Goal: Task Accomplishment & Management: Complete application form

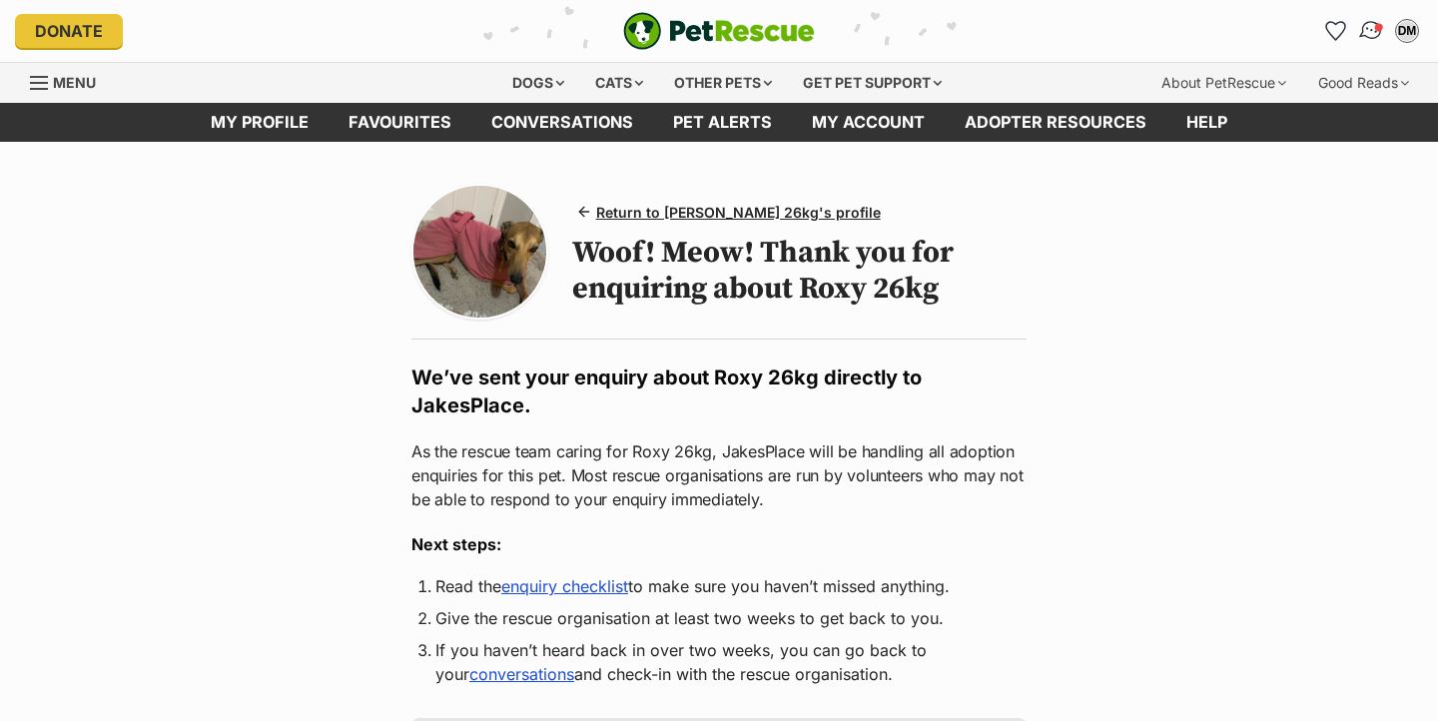
click at [1369, 38] on img "Conversations" at bounding box center [1371, 31] width 27 height 26
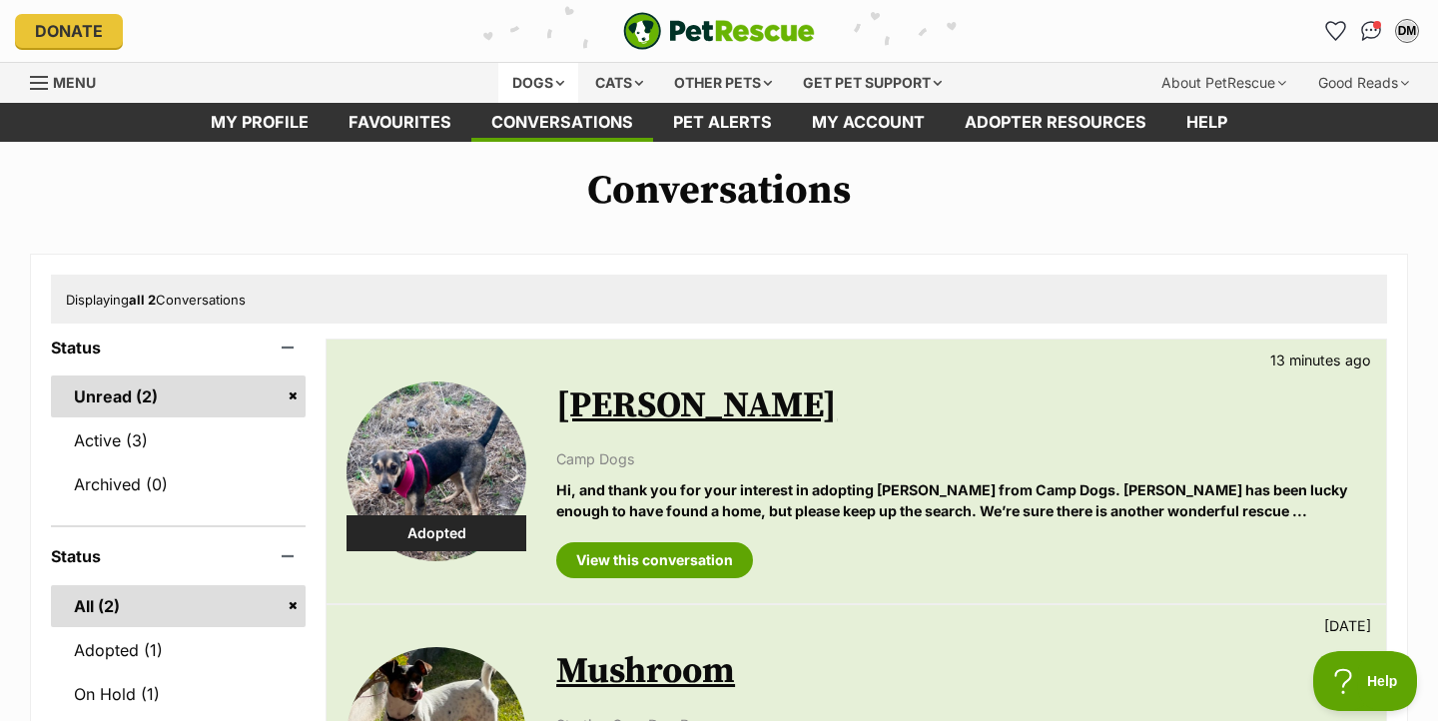
click at [526, 83] on div "Dogs" at bounding box center [538, 83] width 80 height 40
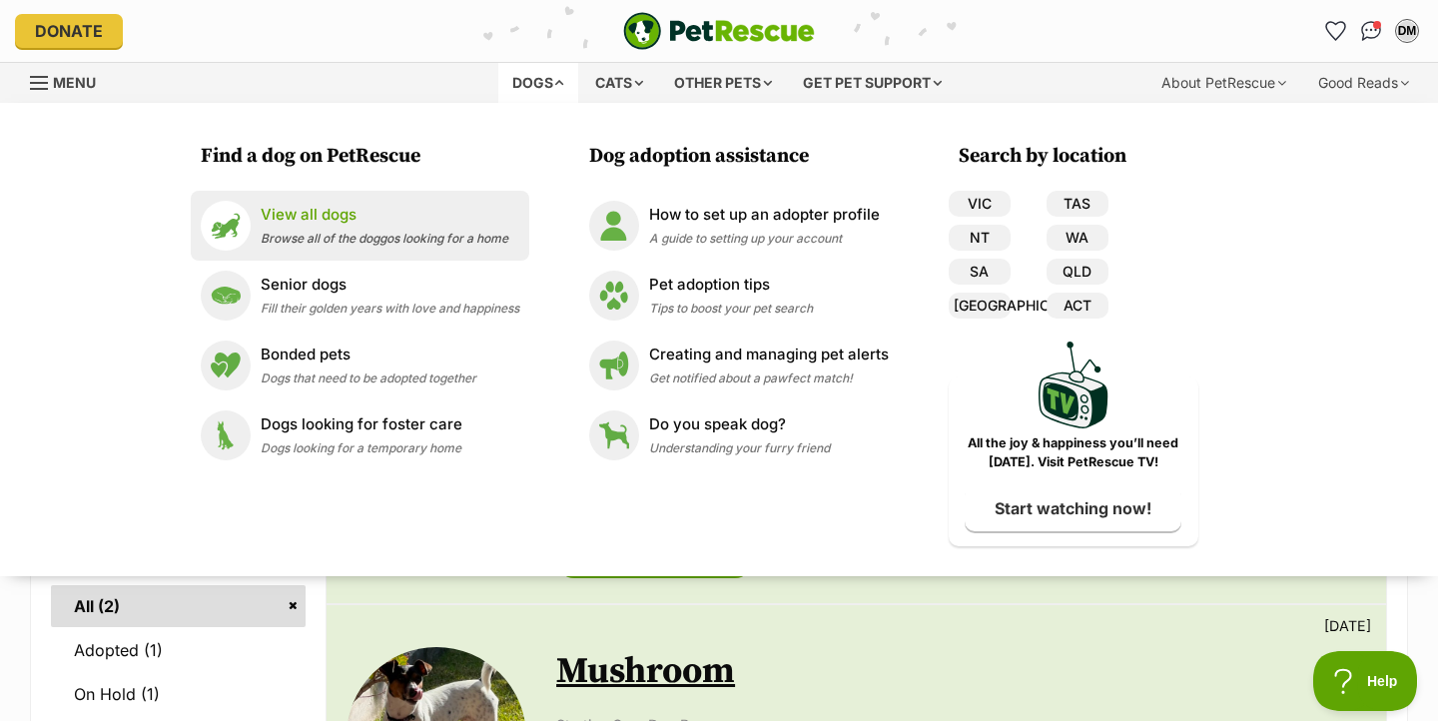
click at [327, 228] on div "View all dogs Browse all of the doggos looking for a home" at bounding box center [385, 225] width 248 height 43
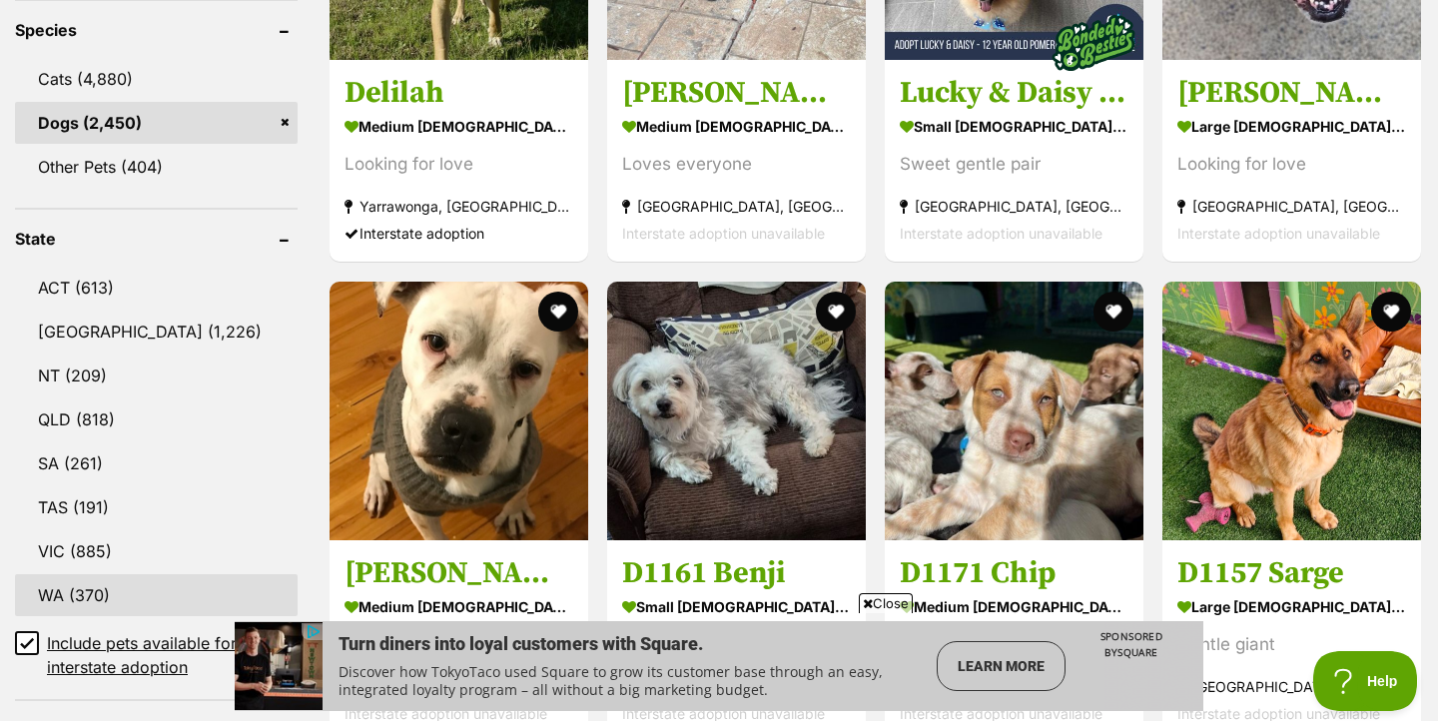
scroll to position [870, 0]
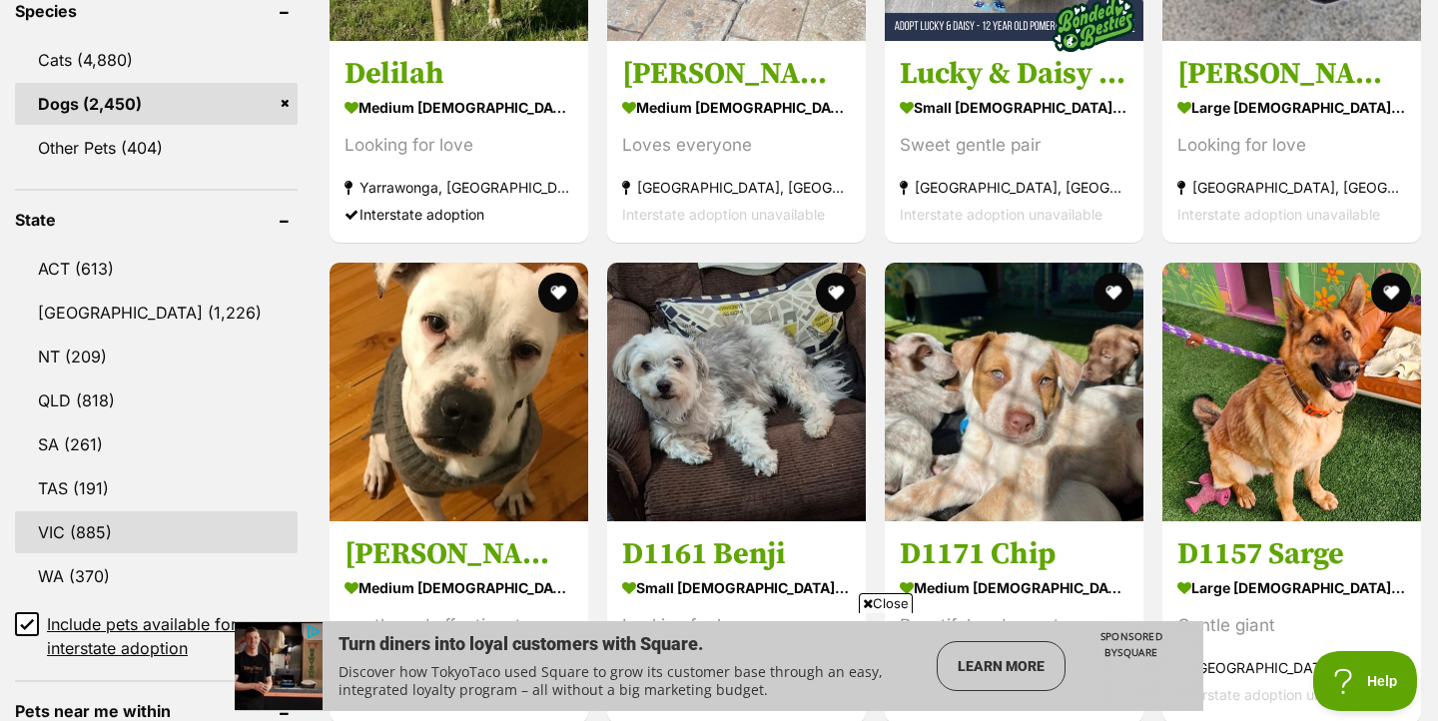
click at [89, 524] on link "VIC (885)" at bounding box center [156, 532] width 283 height 42
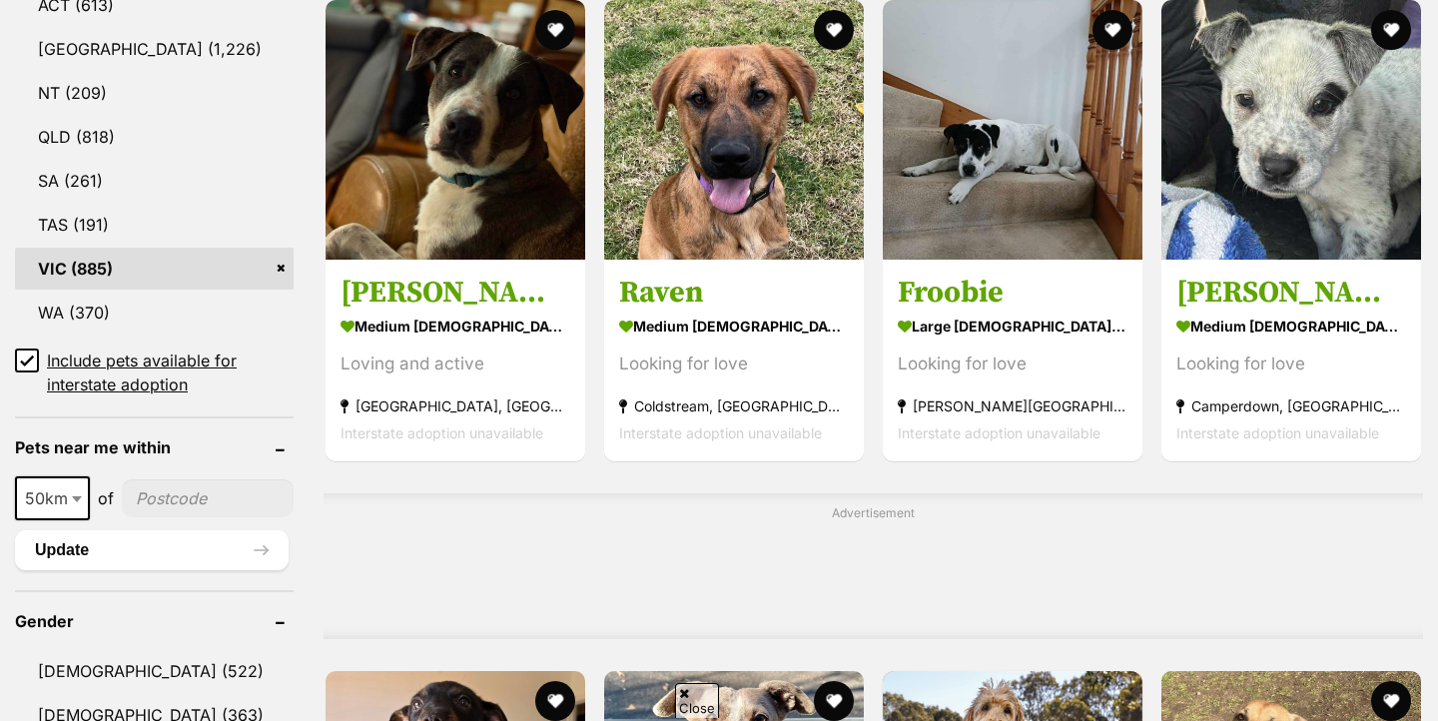
click at [26, 358] on icon at bounding box center [27, 361] width 12 height 9
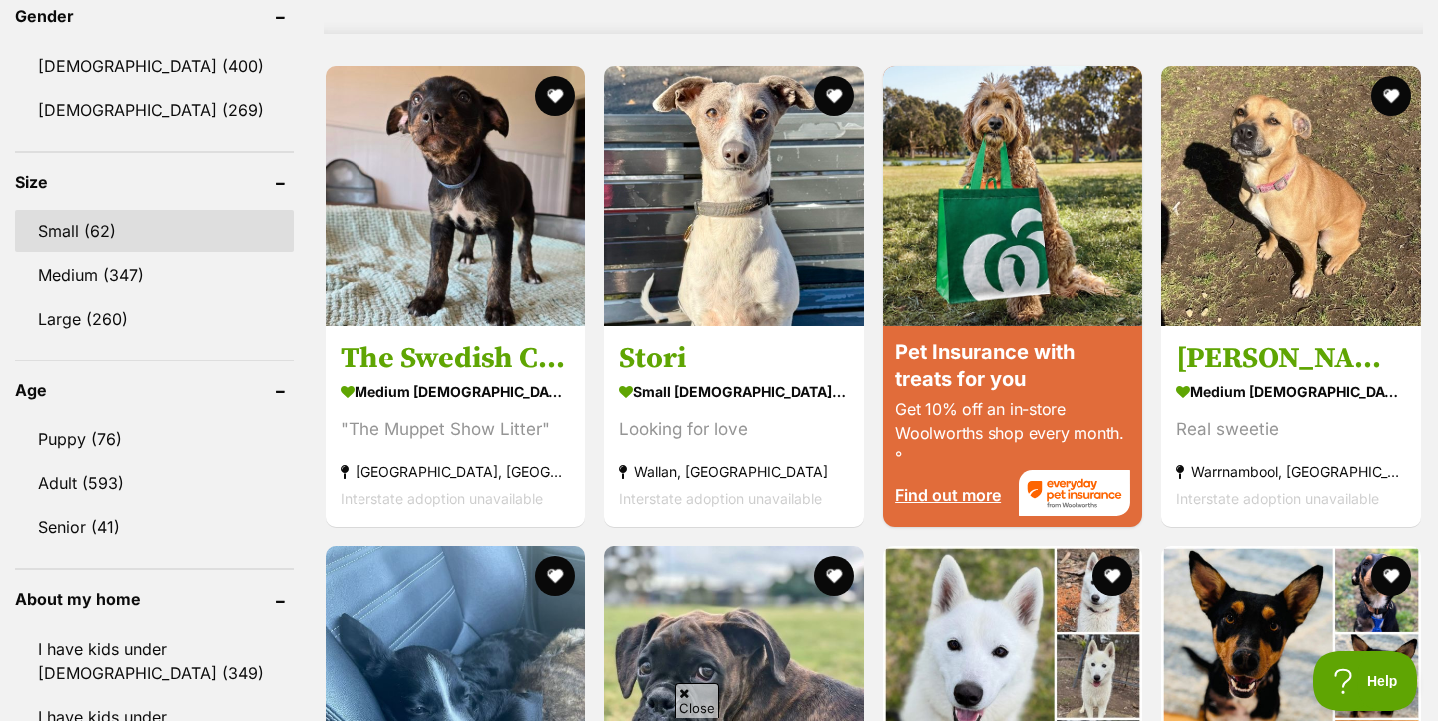
click at [130, 210] on link "Small (62)" at bounding box center [154, 231] width 279 height 42
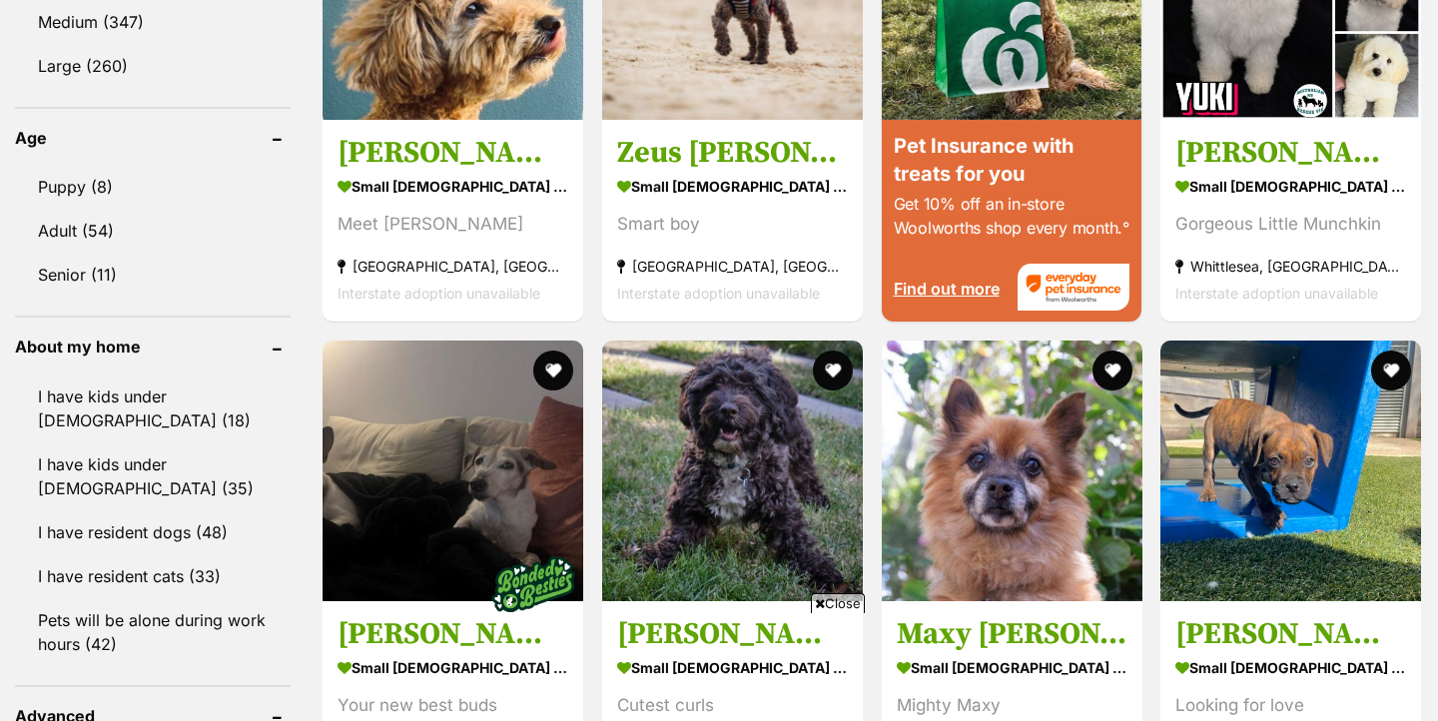
scroll to position [1975, 0]
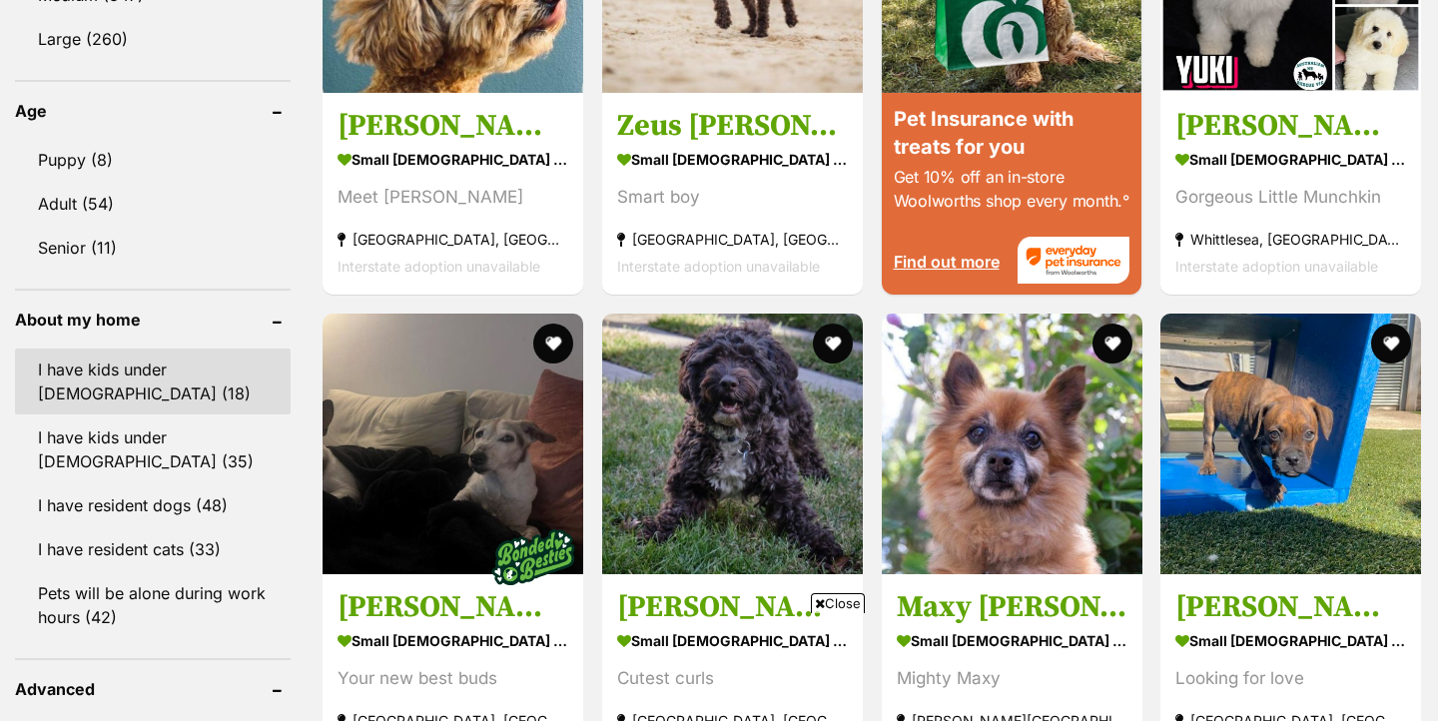
click at [205, 377] on link "I have kids under 5 years old (18)" at bounding box center [153, 382] width 276 height 66
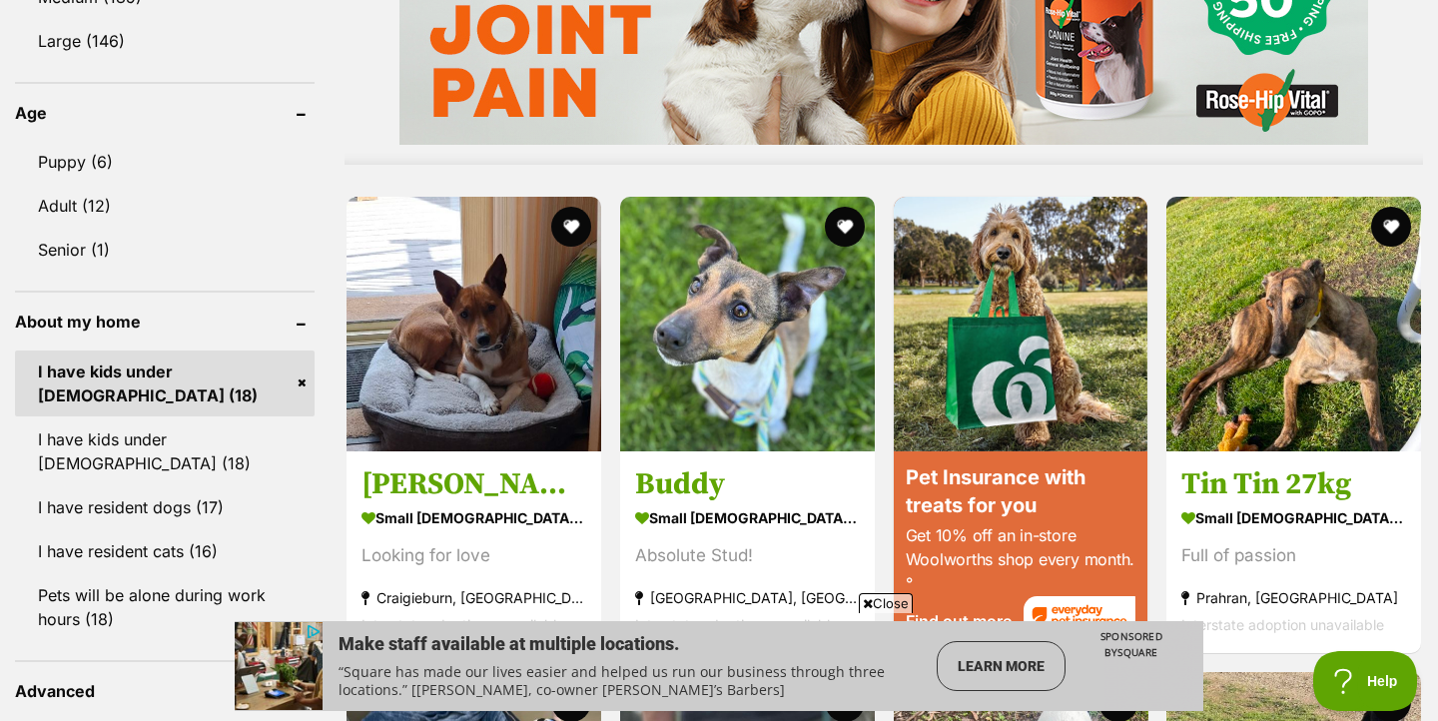
scroll to position [1927, 0]
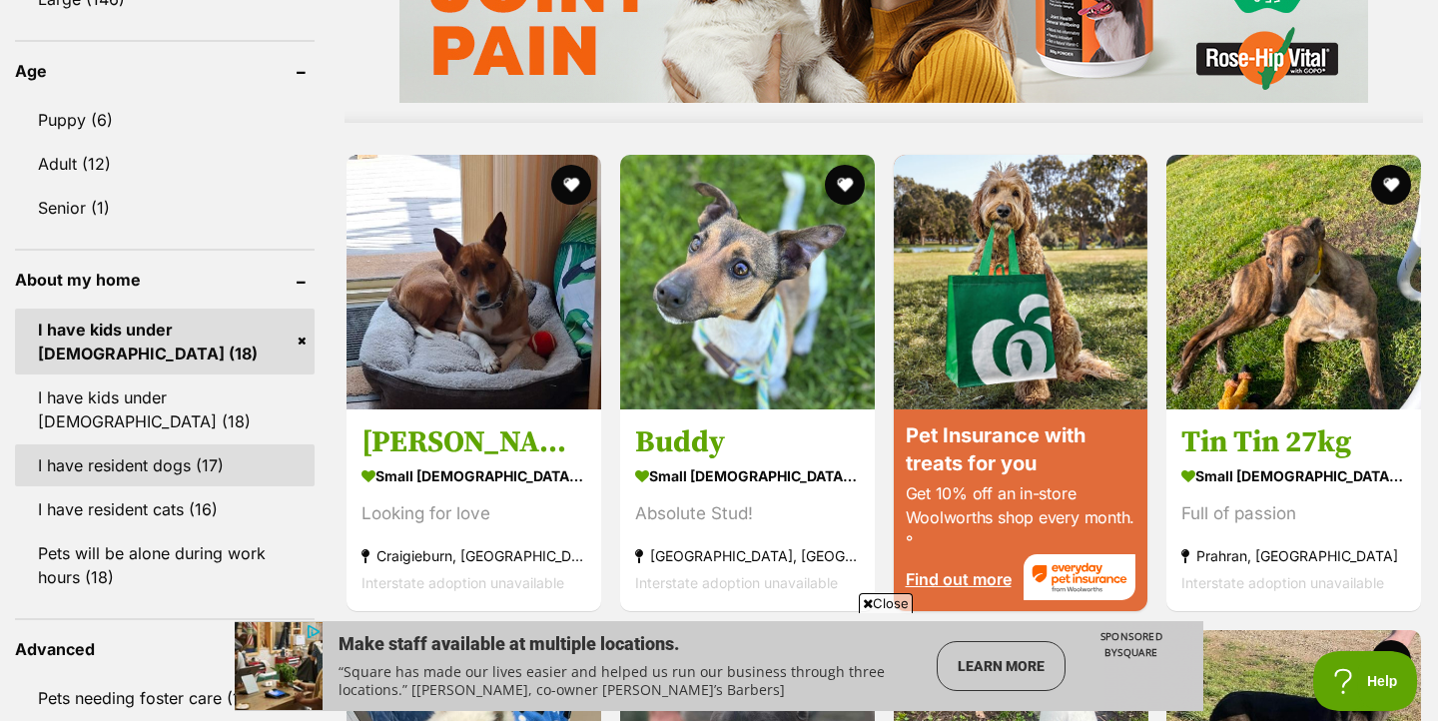
click at [161, 469] on link "I have resident dogs (17)" at bounding box center [165, 465] width 300 height 42
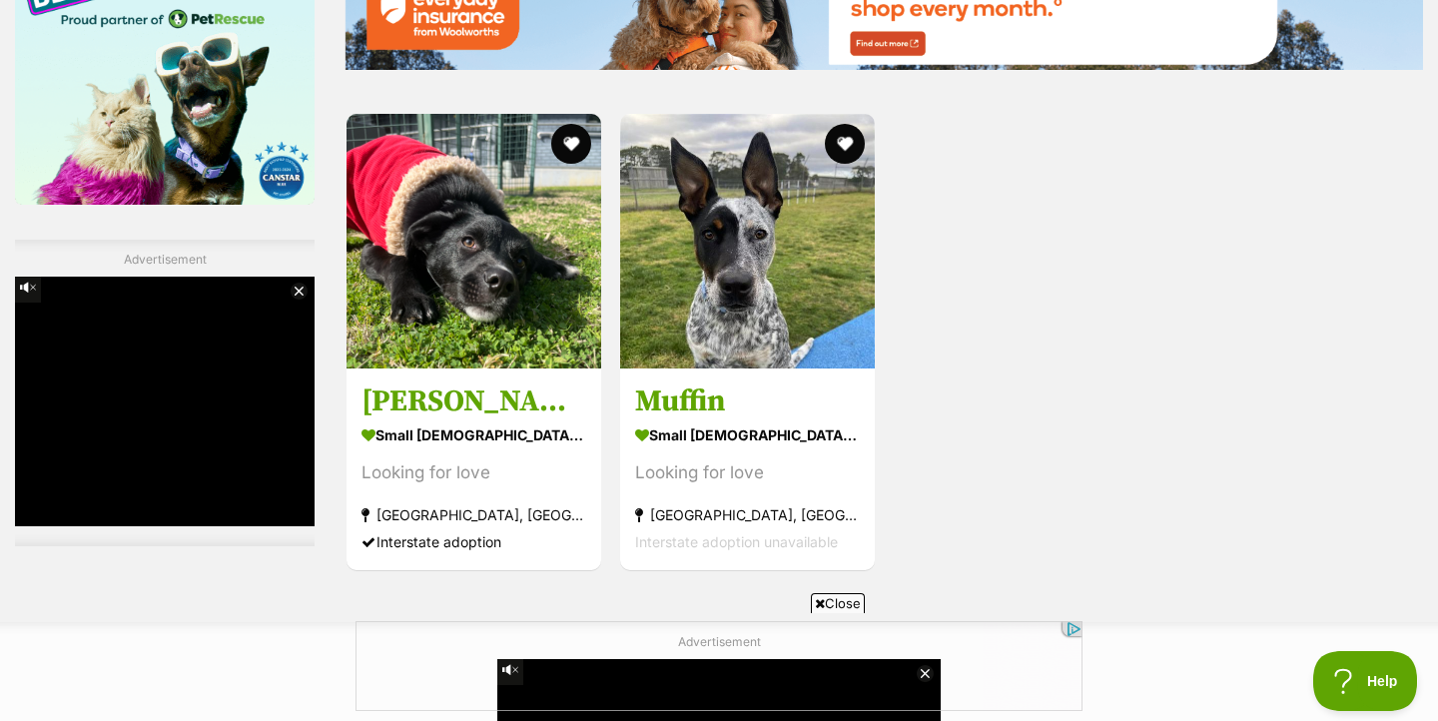
scroll to position [3127, 0]
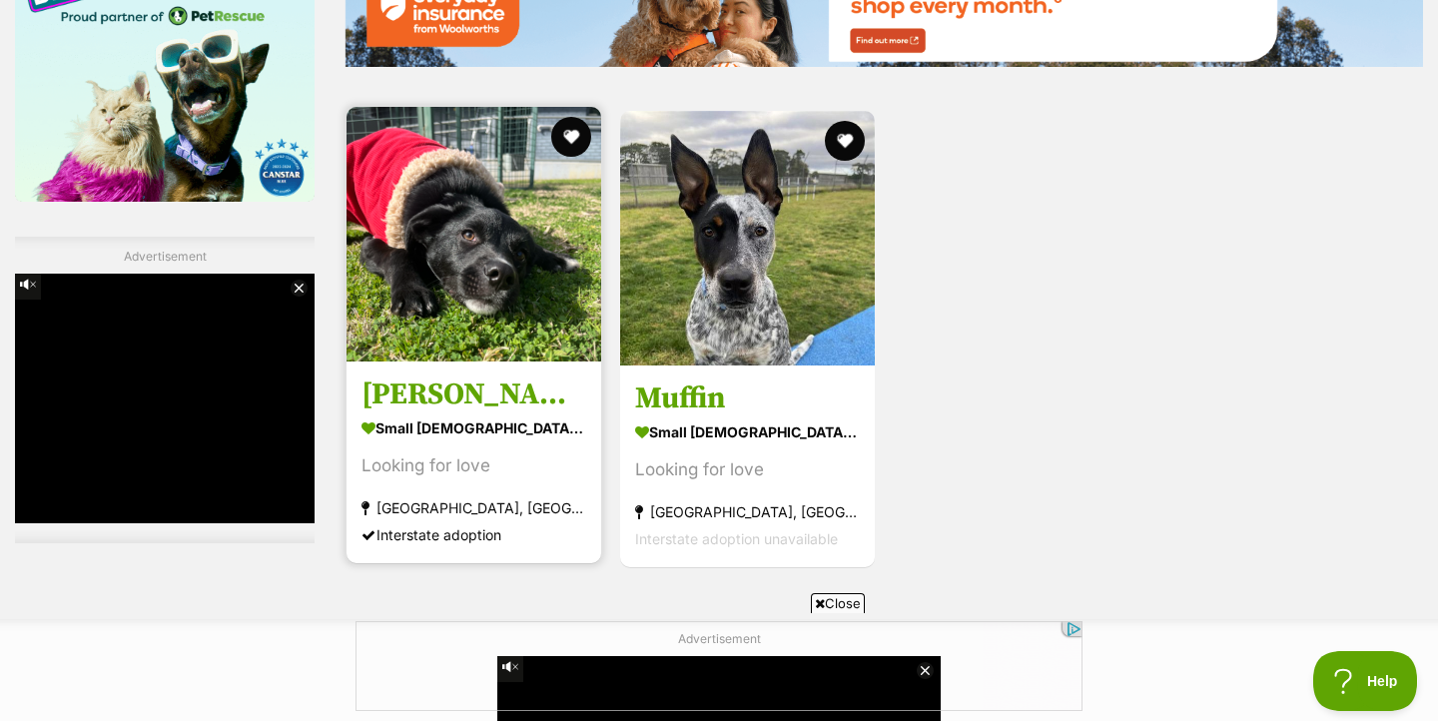
click at [486, 276] on img at bounding box center [474, 234] width 255 height 255
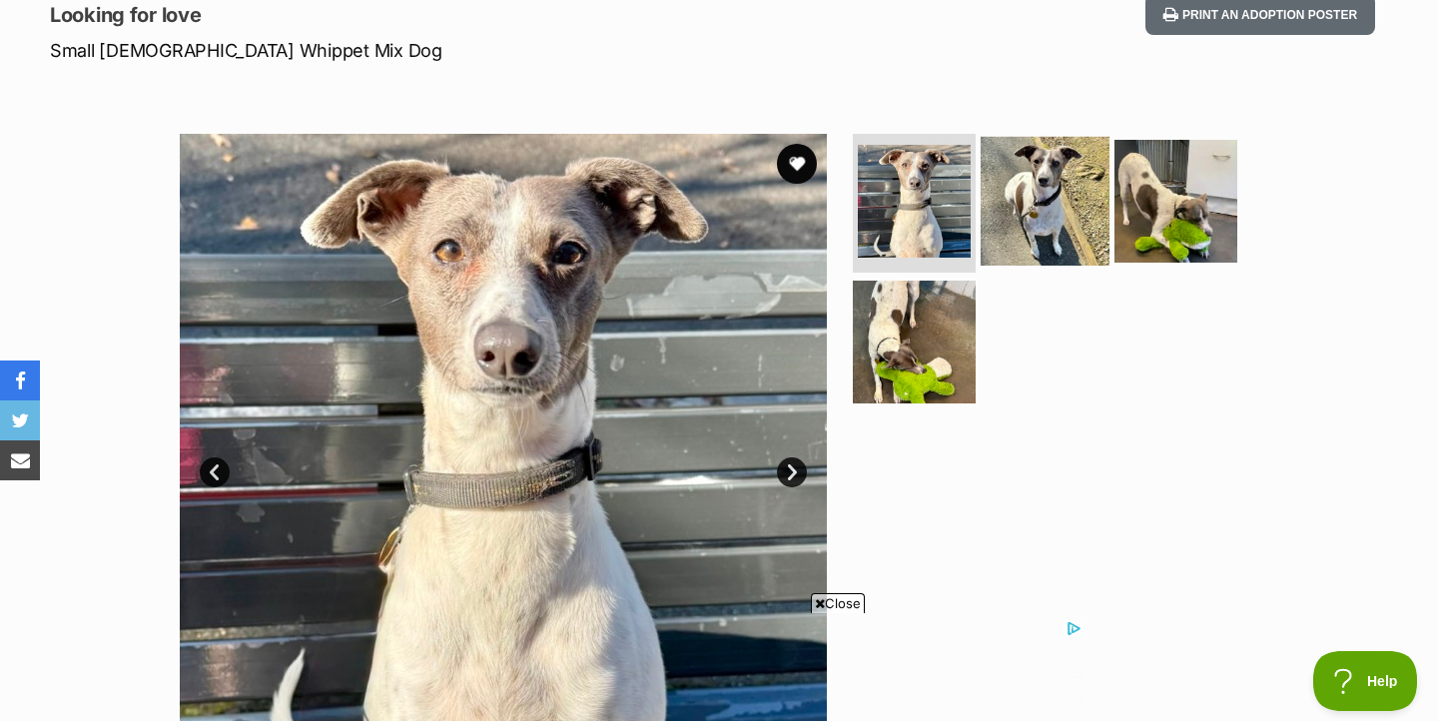
scroll to position [279, 0]
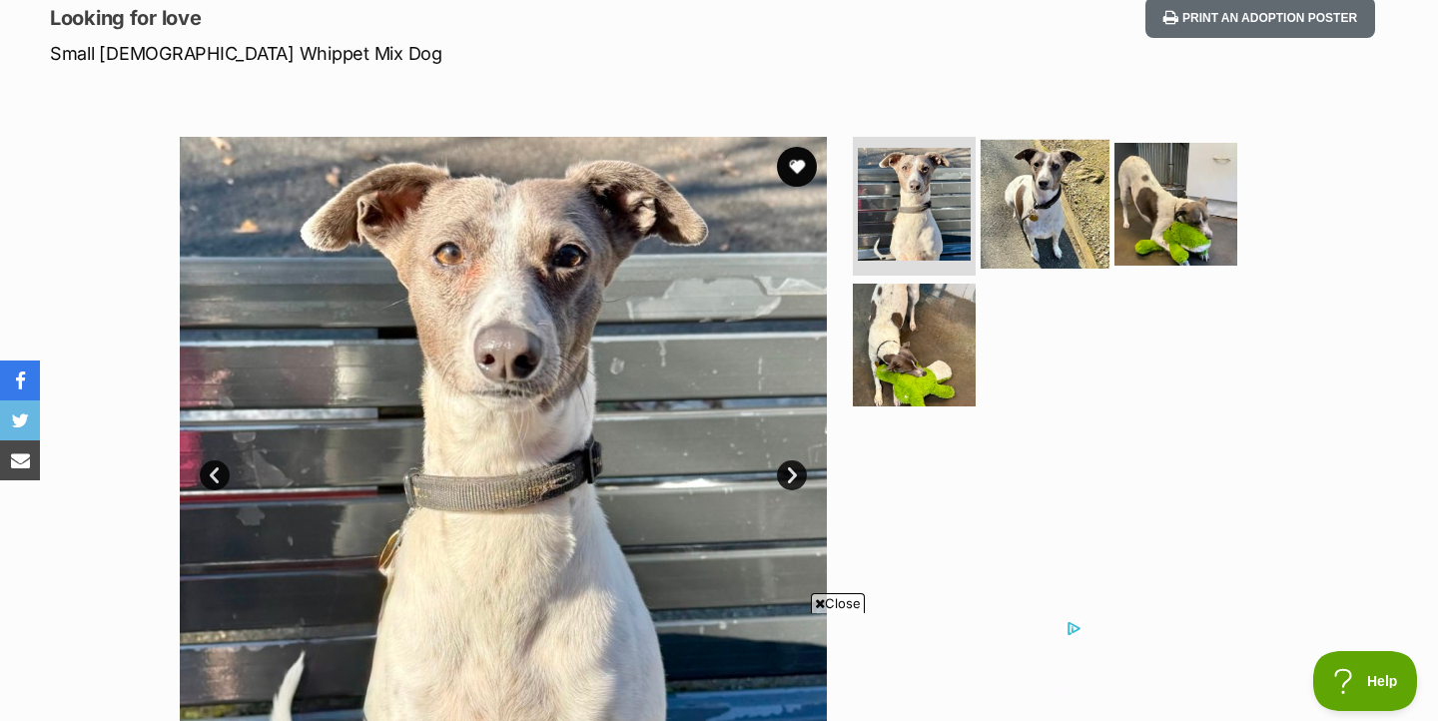
click at [1058, 190] on img at bounding box center [1045, 203] width 129 height 129
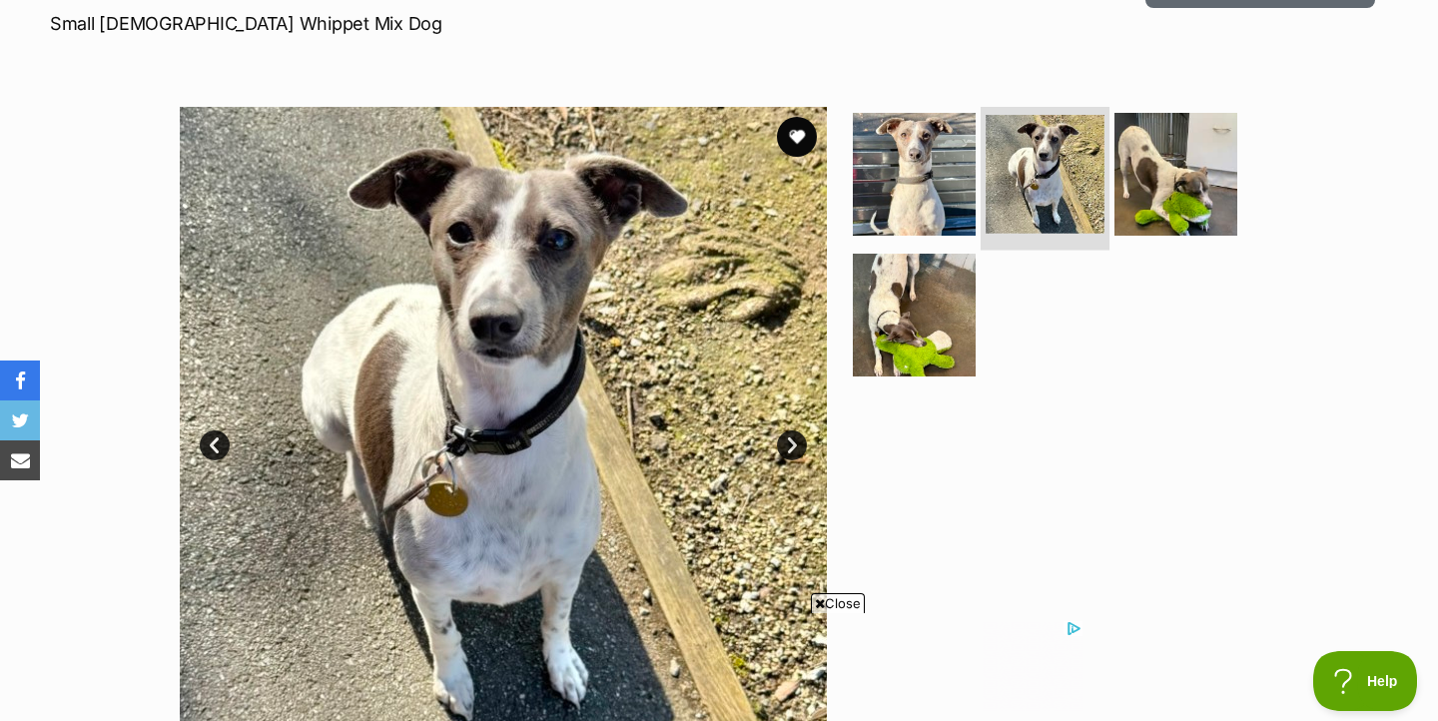
scroll to position [328, 0]
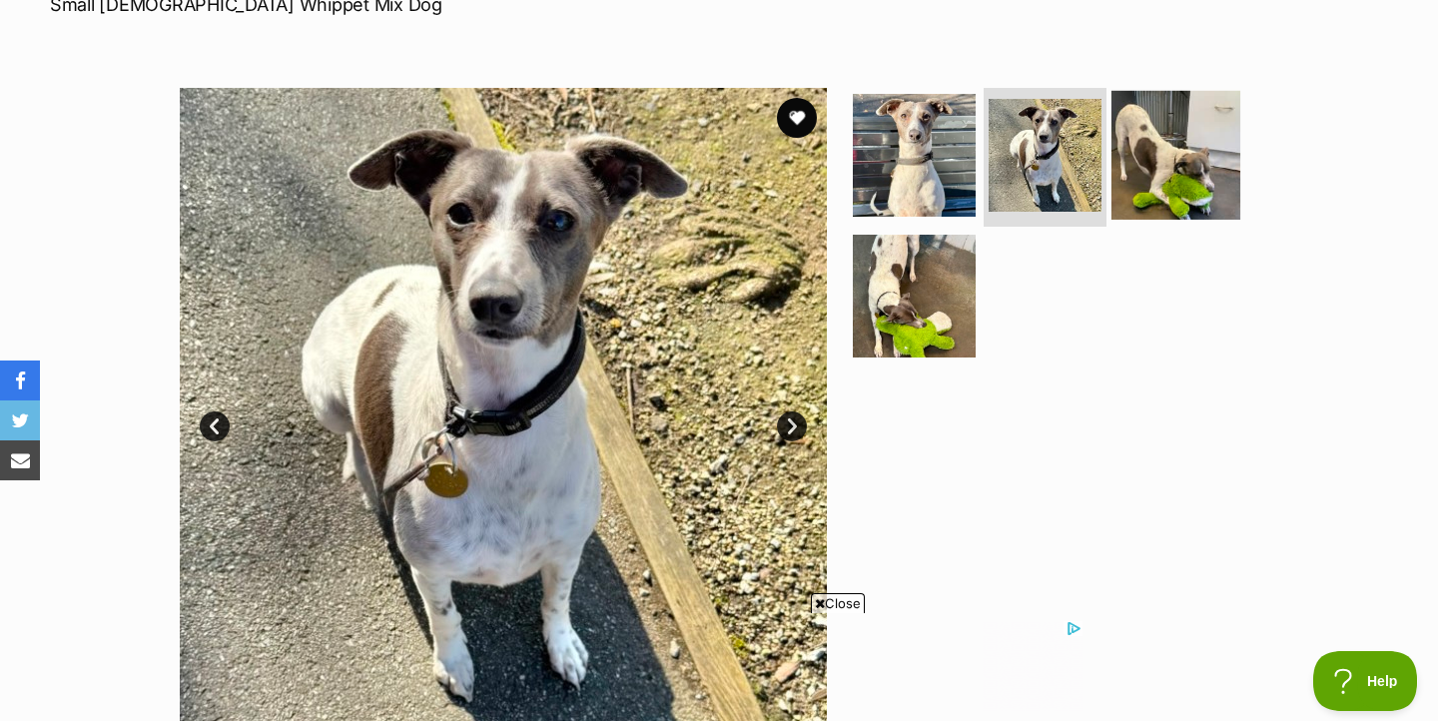
click at [1191, 164] on img at bounding box center [1176, 154] width 129 height 129
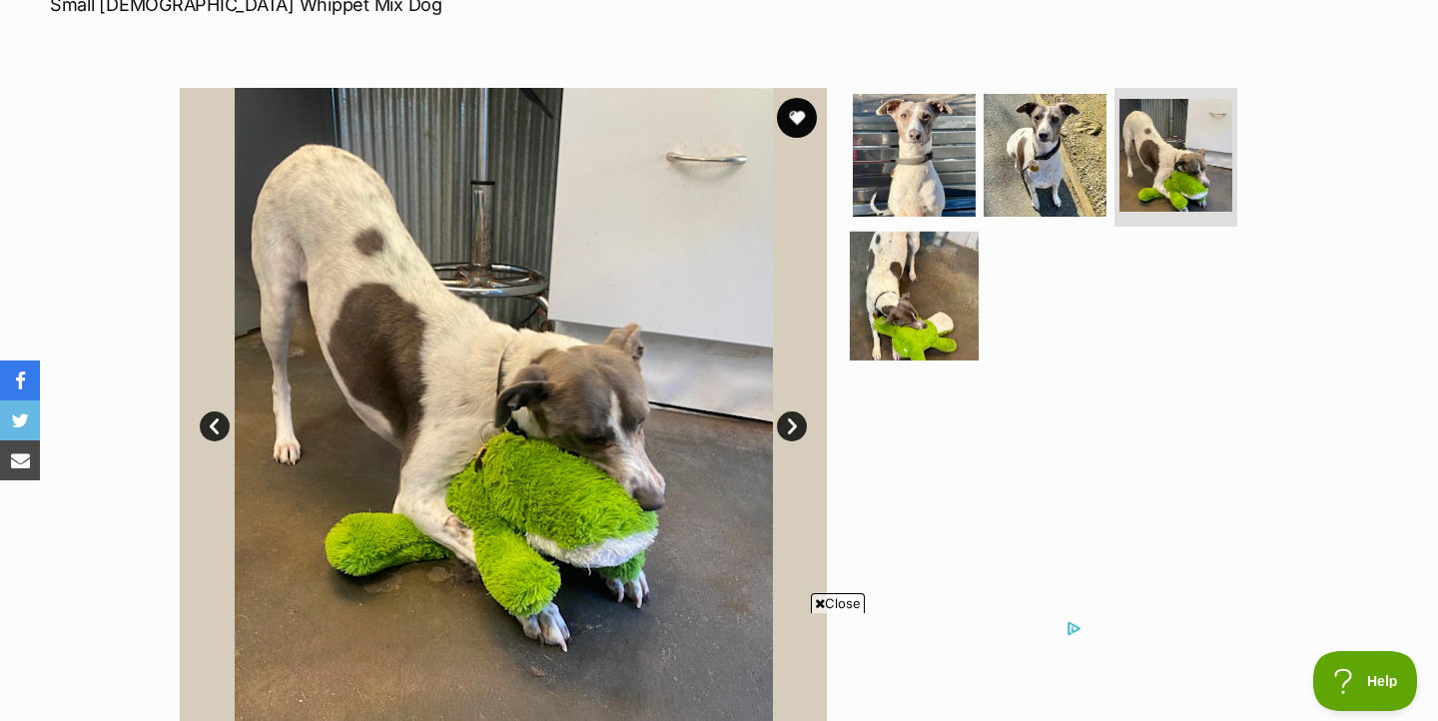
click at [928, 284] on img at bounding box center [914, 296] width 129 height 129
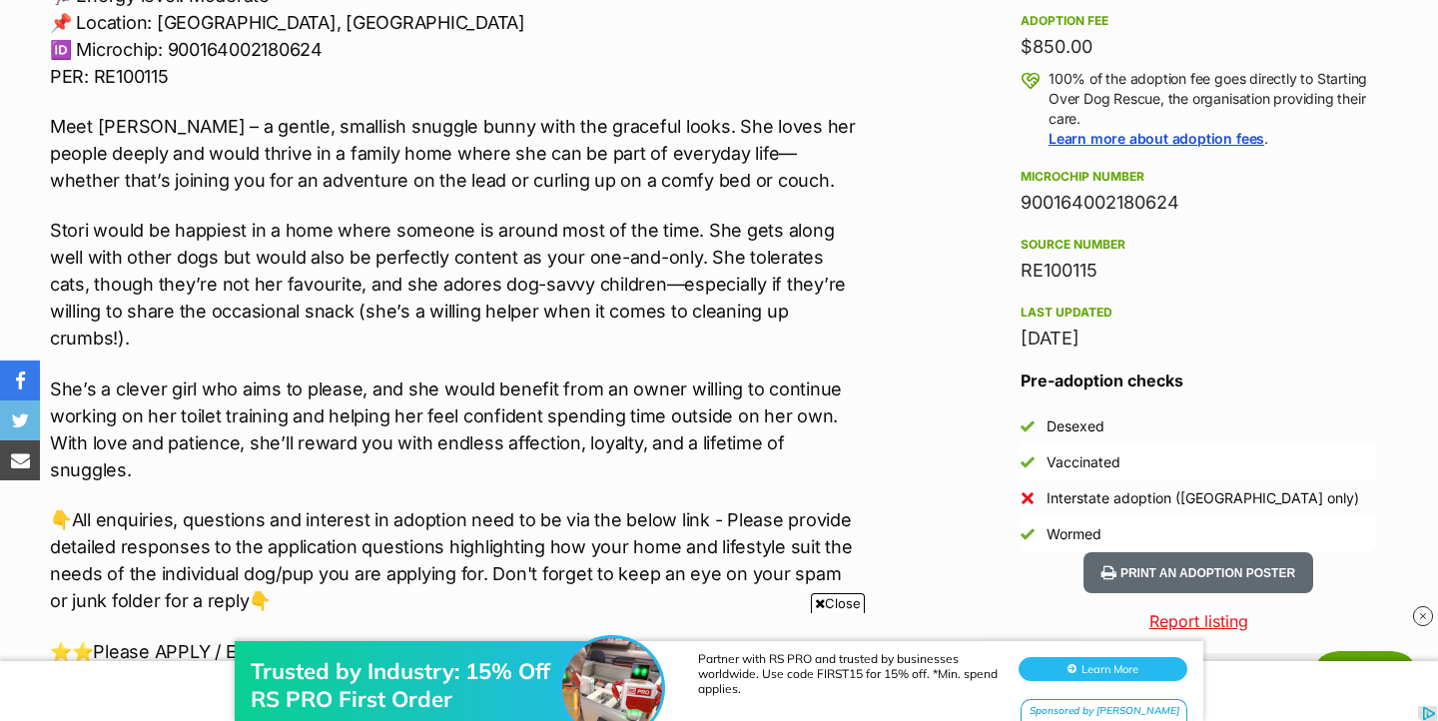
scroll to position [0, 0]
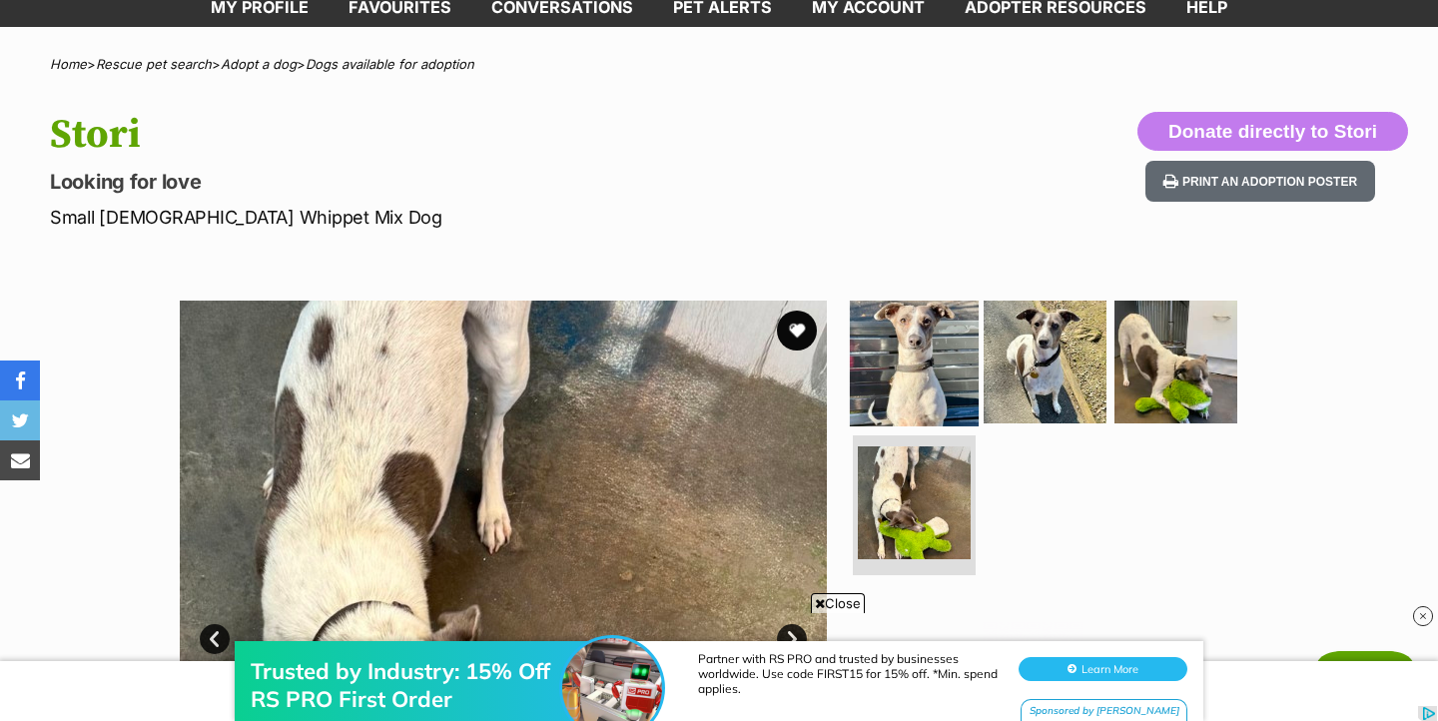
click at [879, 364] on img at bounding box center [914, 361] width 129 height 129
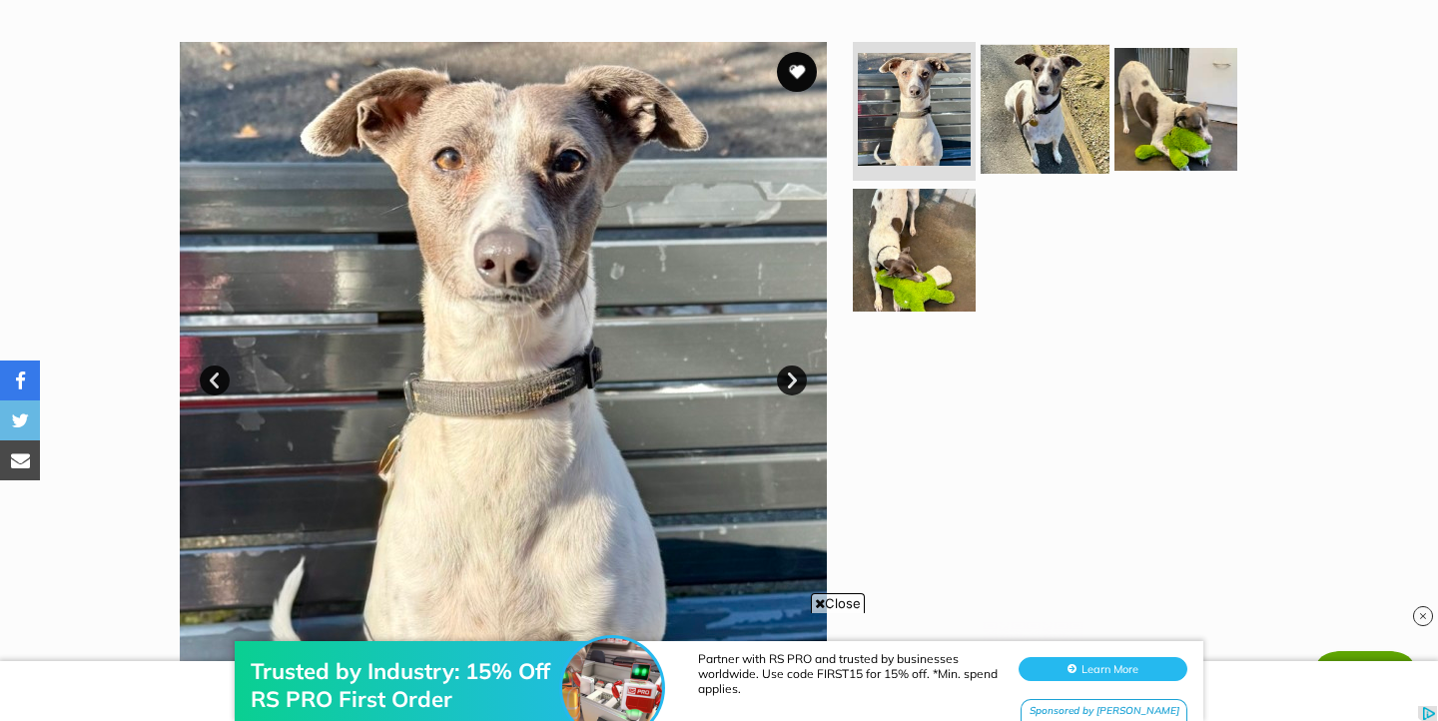
click at [1088, 123] on img at bounding box center [1045, 108] width 129 height 129
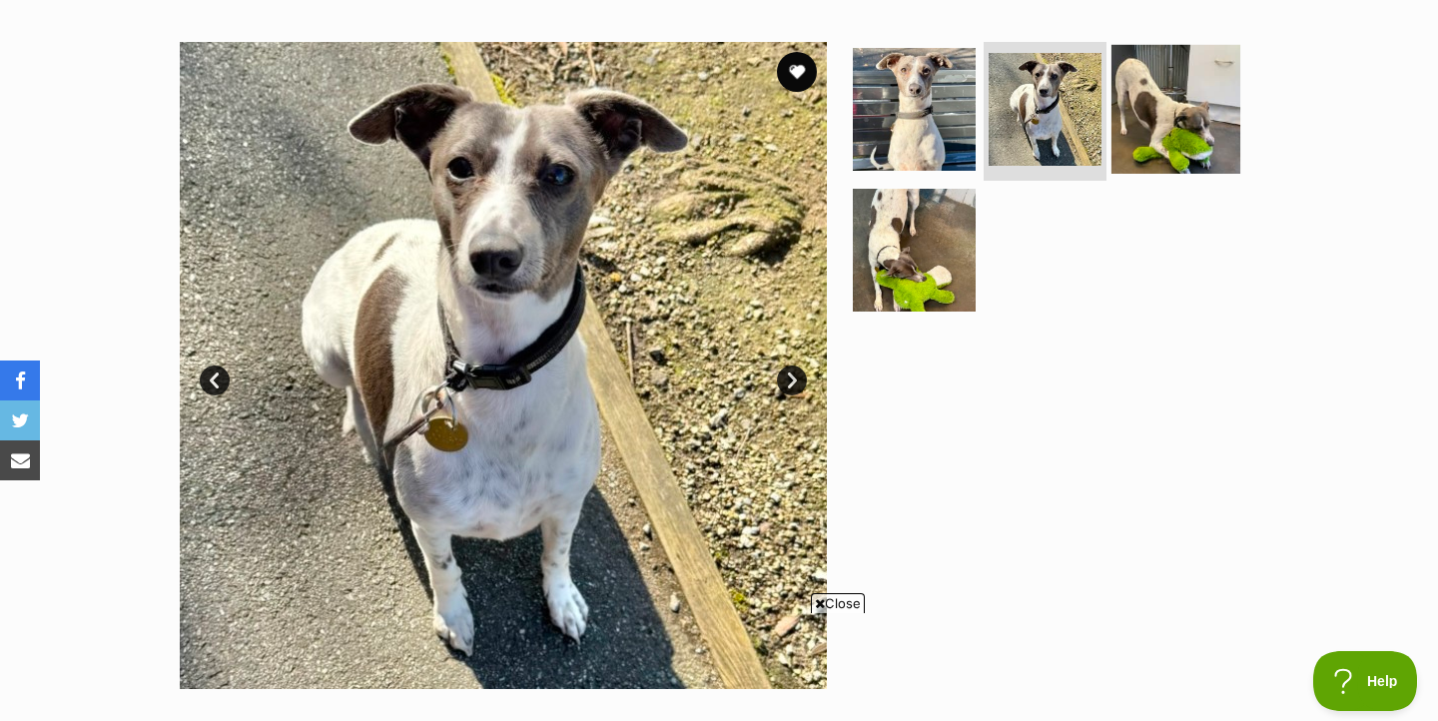
click at [1135, 90] on img at bounding box center [1176, 108] width 129 height 129
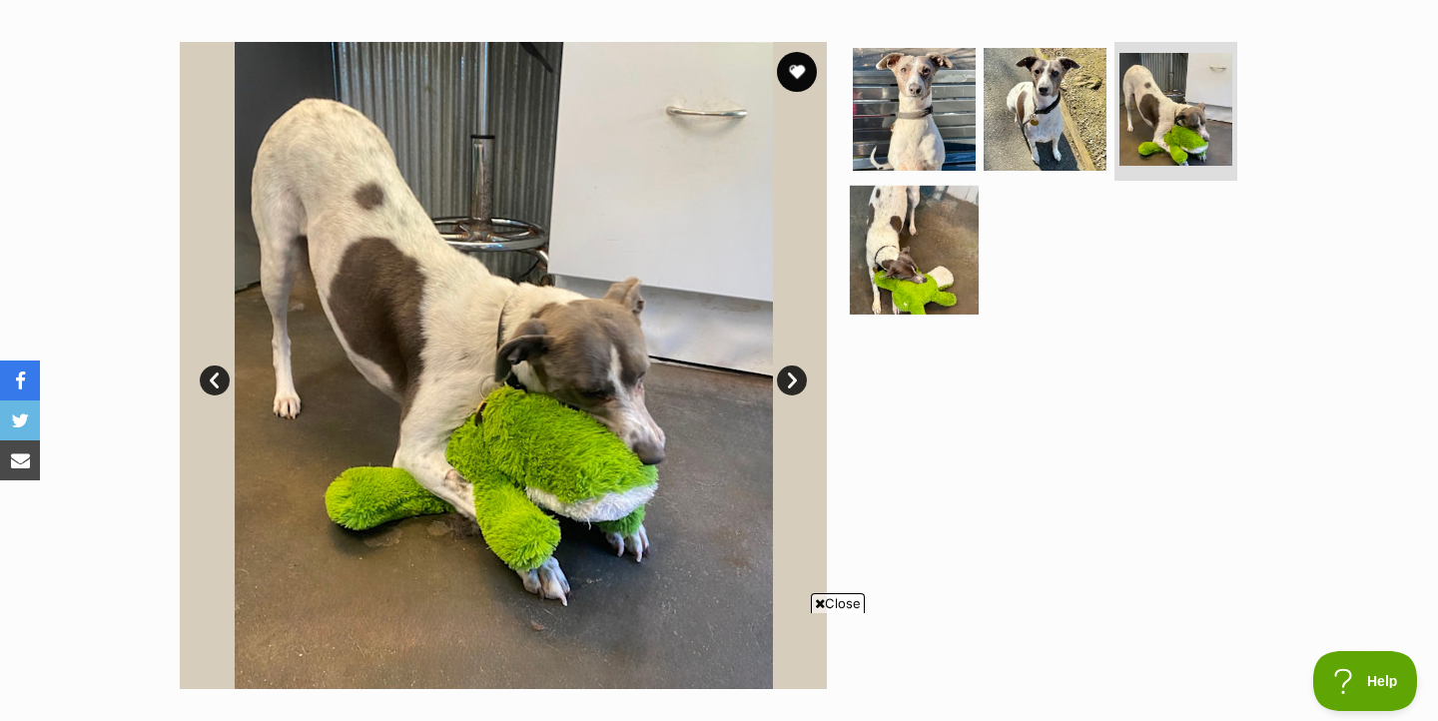
click at [896, 248] on img at bounding box center [914, 250] width 129 height 129
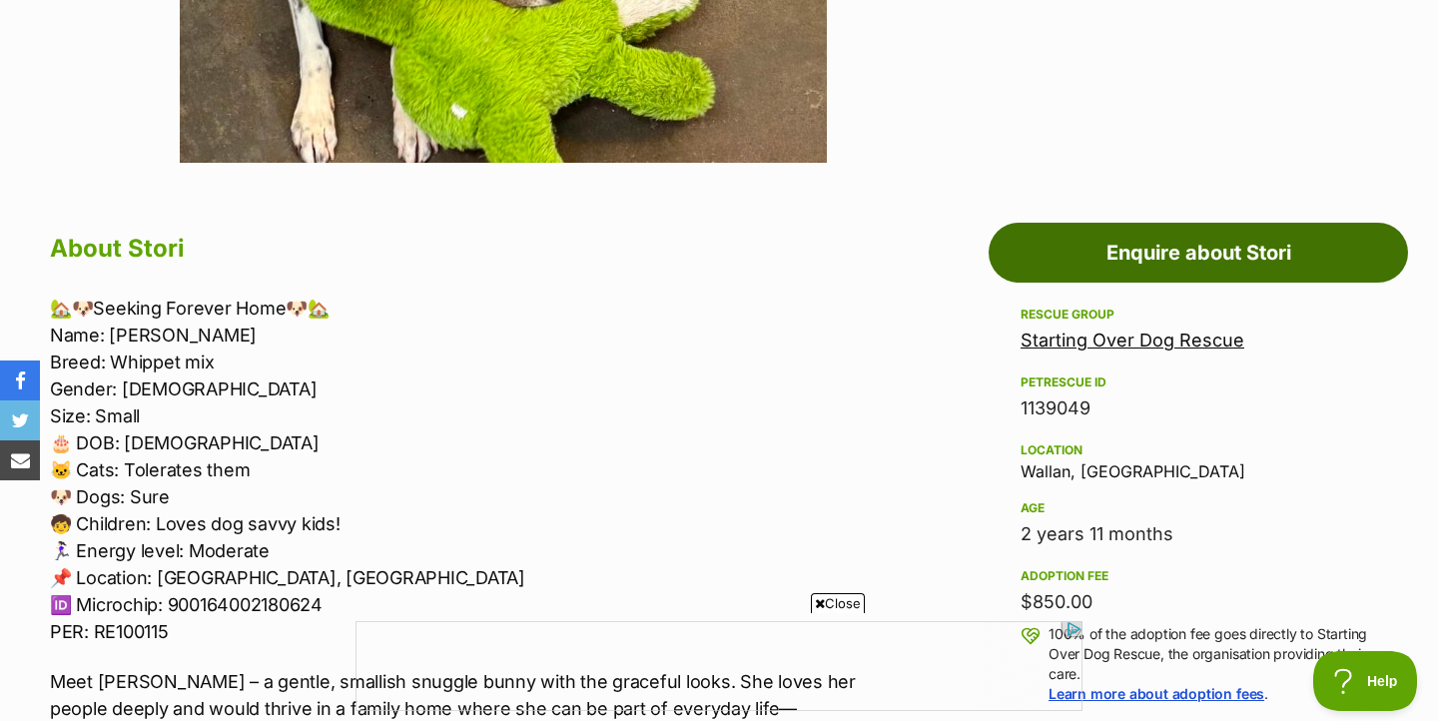
scroll to position [944, 0]
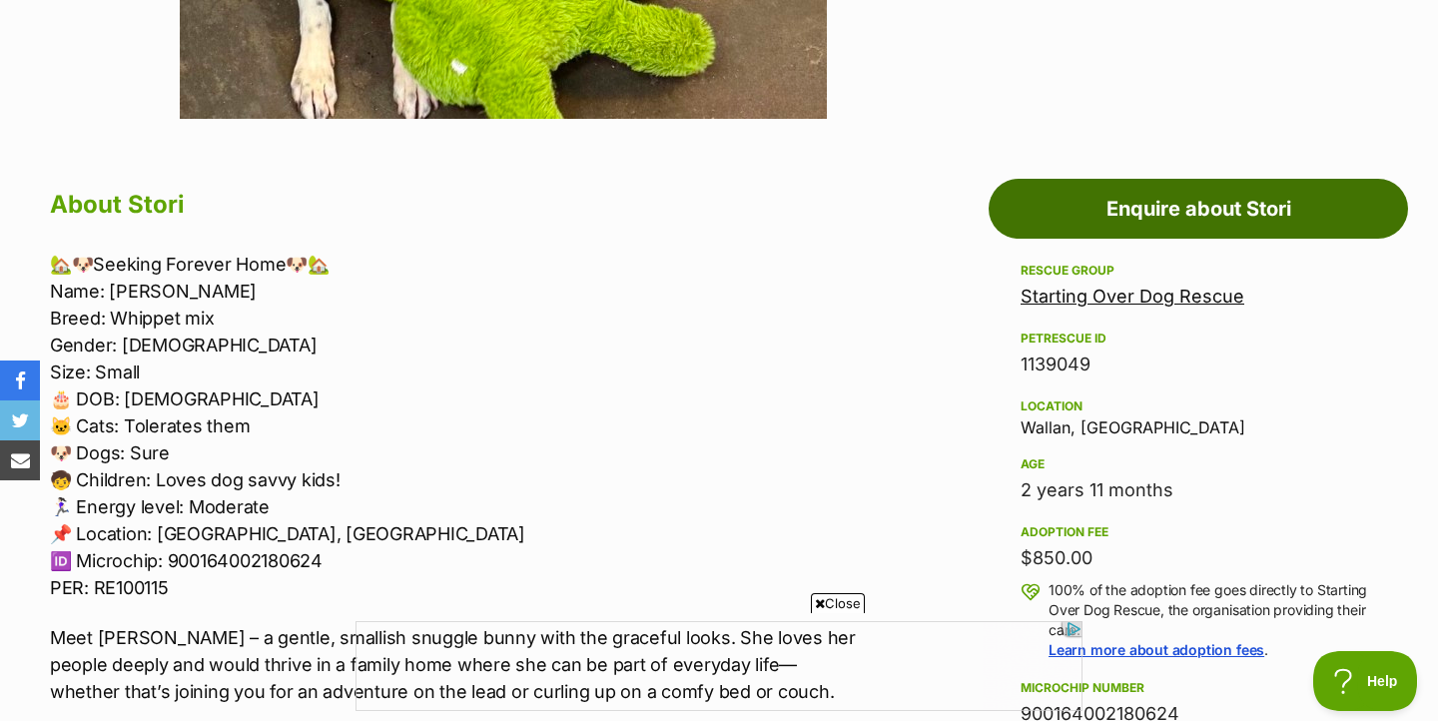
click at [1177, 200] on link "Enquire about Stori" at bounding box center [1198, 209] width 419 height 60
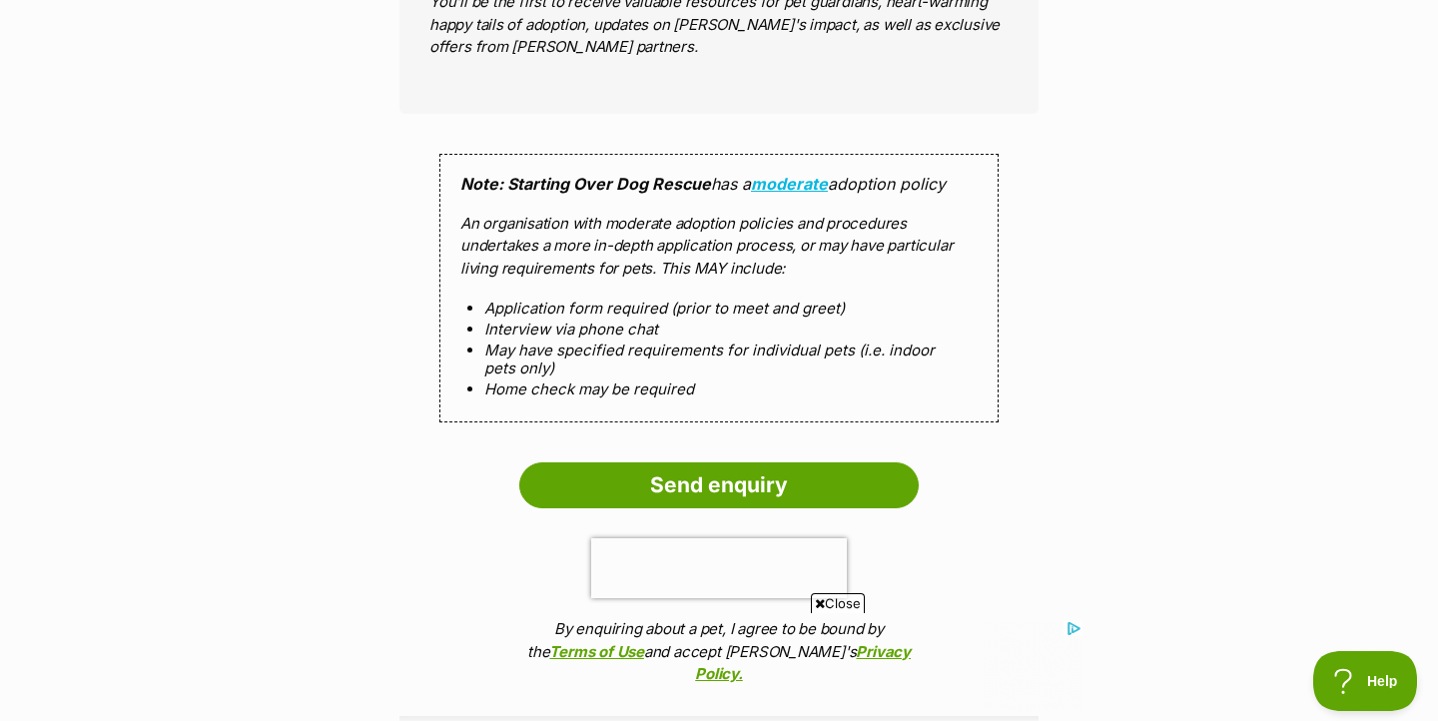
scroll to position [1871, 0]
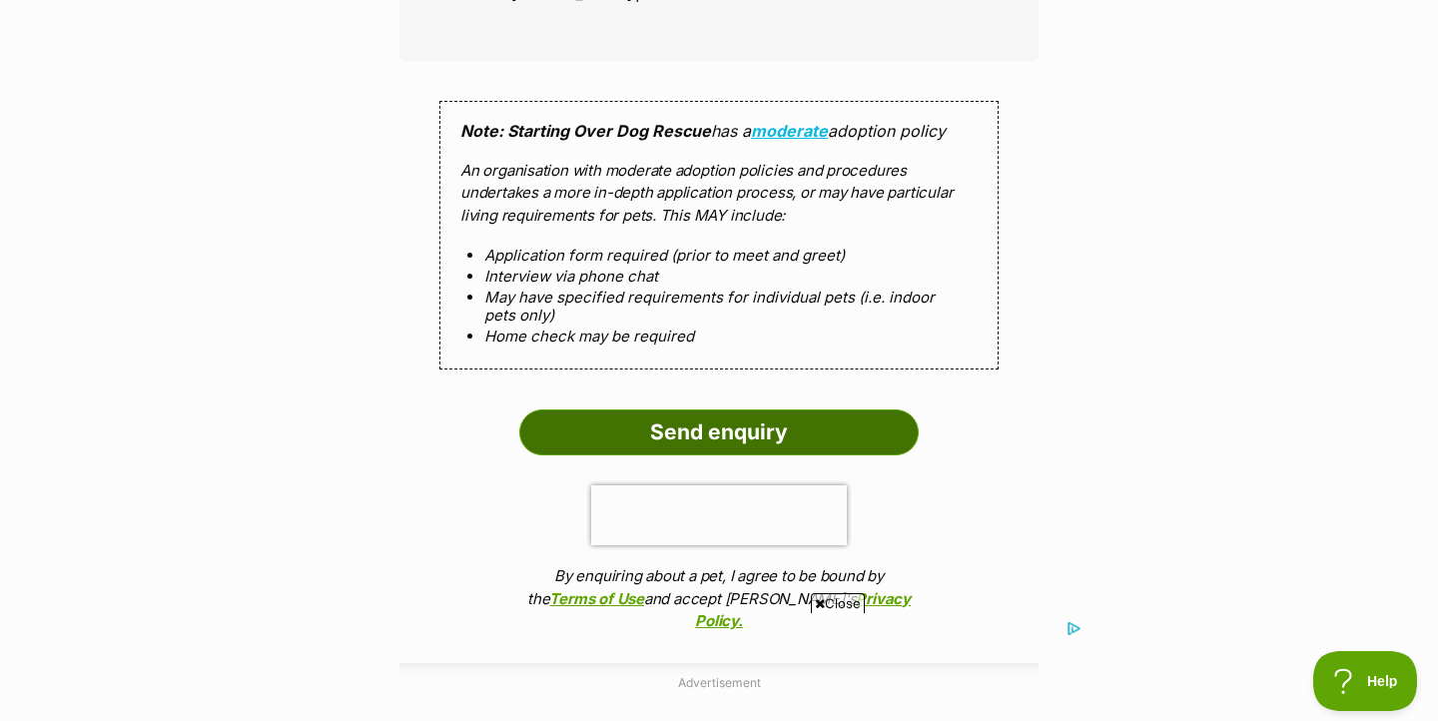
click at [756, 432] on input "Send enquiry" at bounding box center [718, 432] width 399 height 46
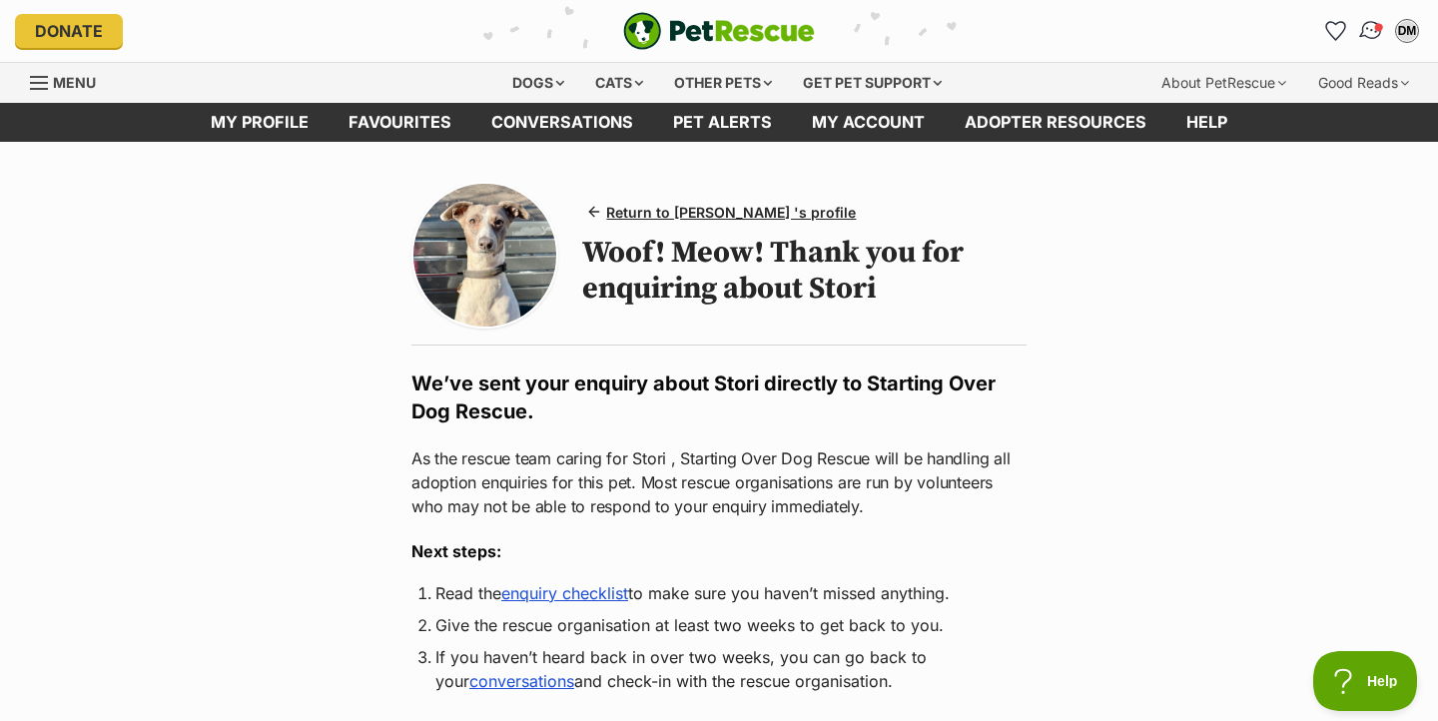
click at [1364, 27] on img "Conversations" at bounding box center [1371, 31] width 27 height 26
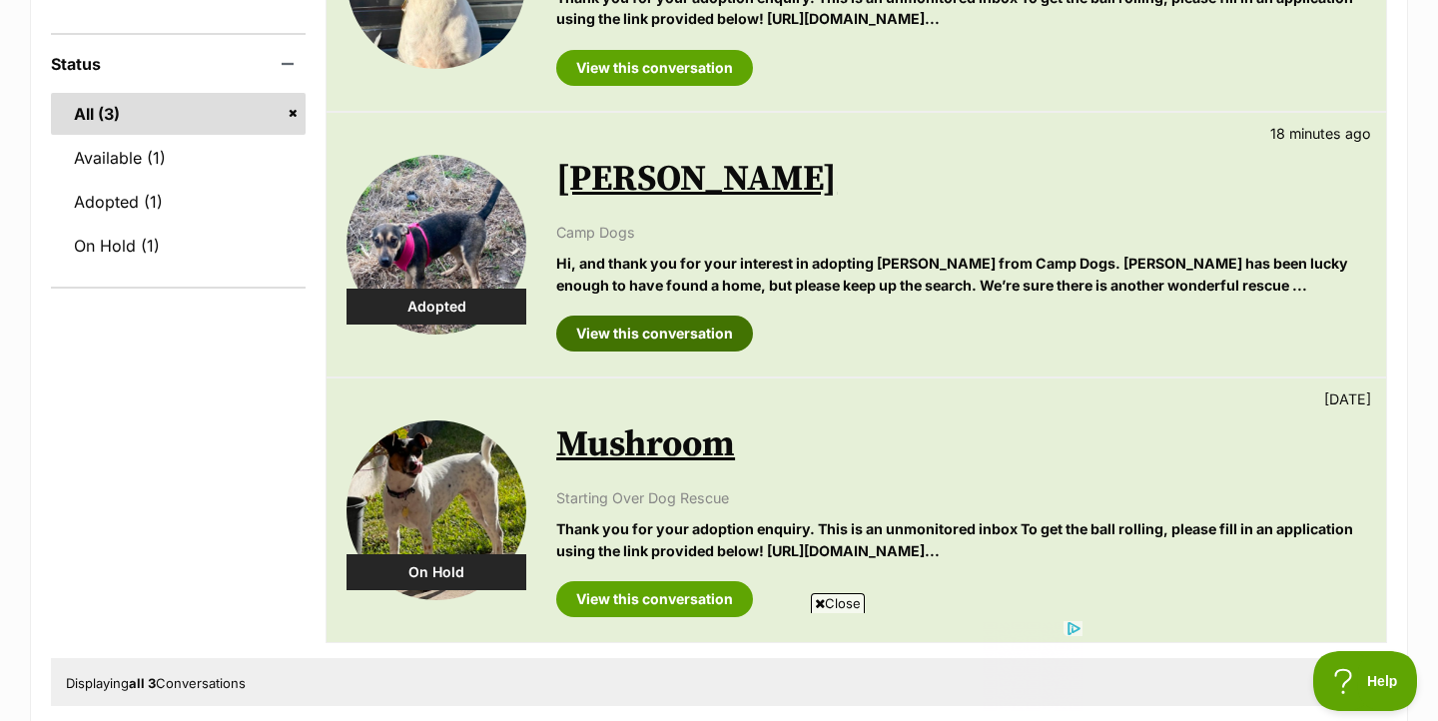
click at [630, 343] on link "View this conversation" at bounding box center [654, 334] width 197 height 36
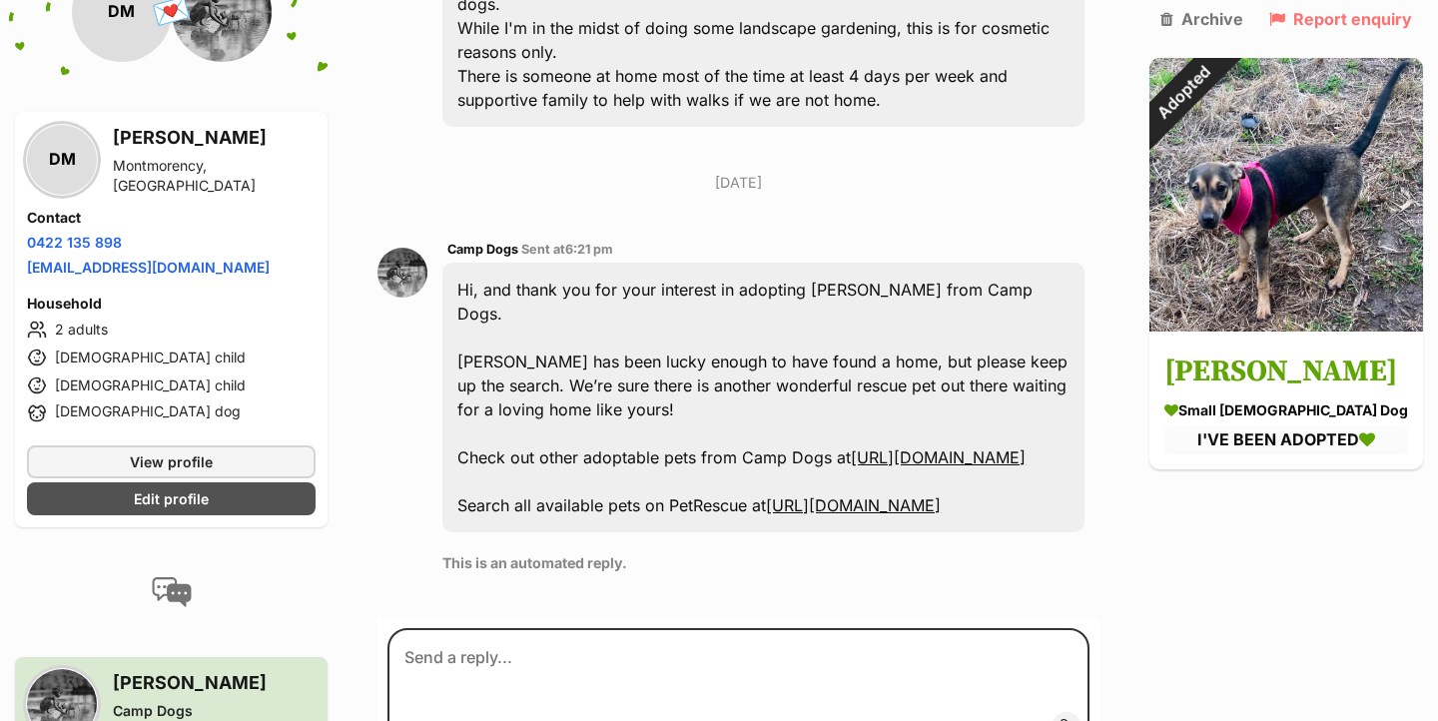
scroll to position [914, 0]
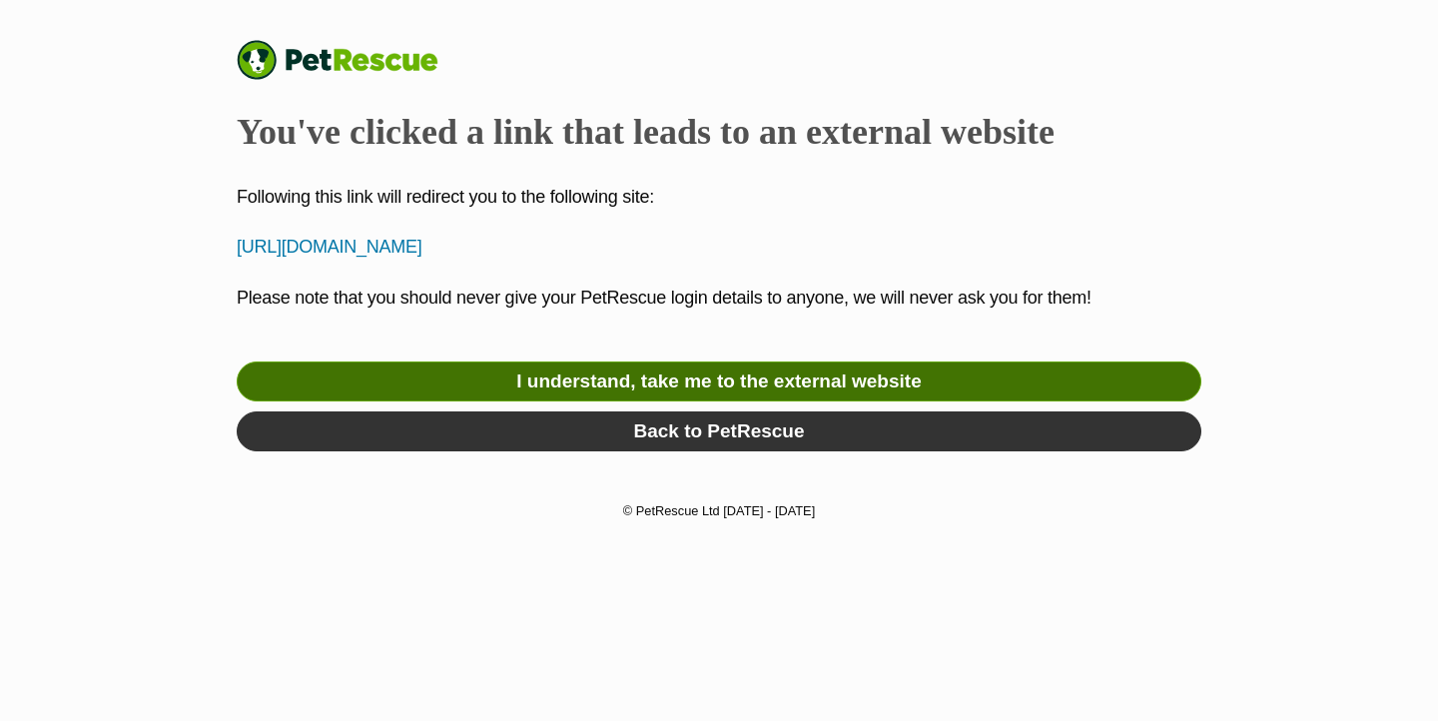
click link "I understand, take me to the external website"
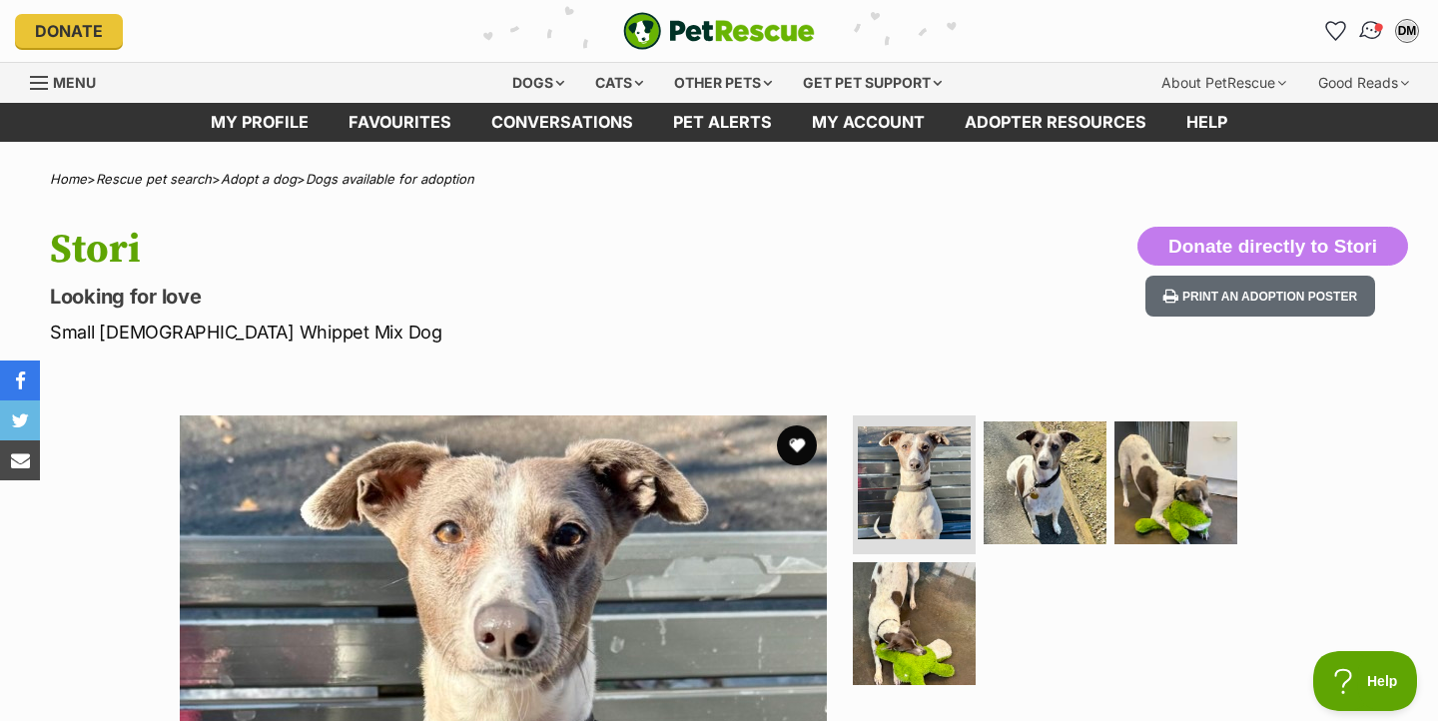
click at [1373, 32] on img "Conversations" at bounding box center [1371, 31] width 27 height 26
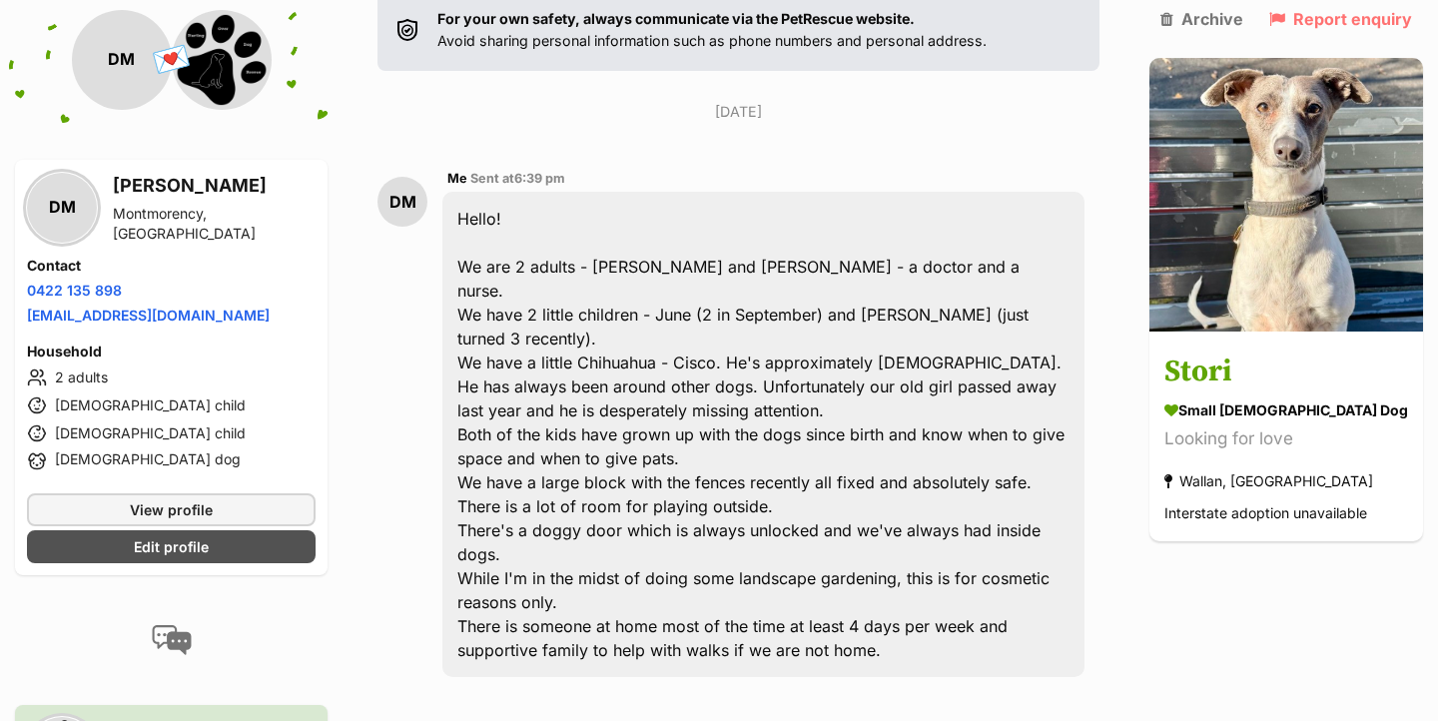
scroll to position [366, 0]
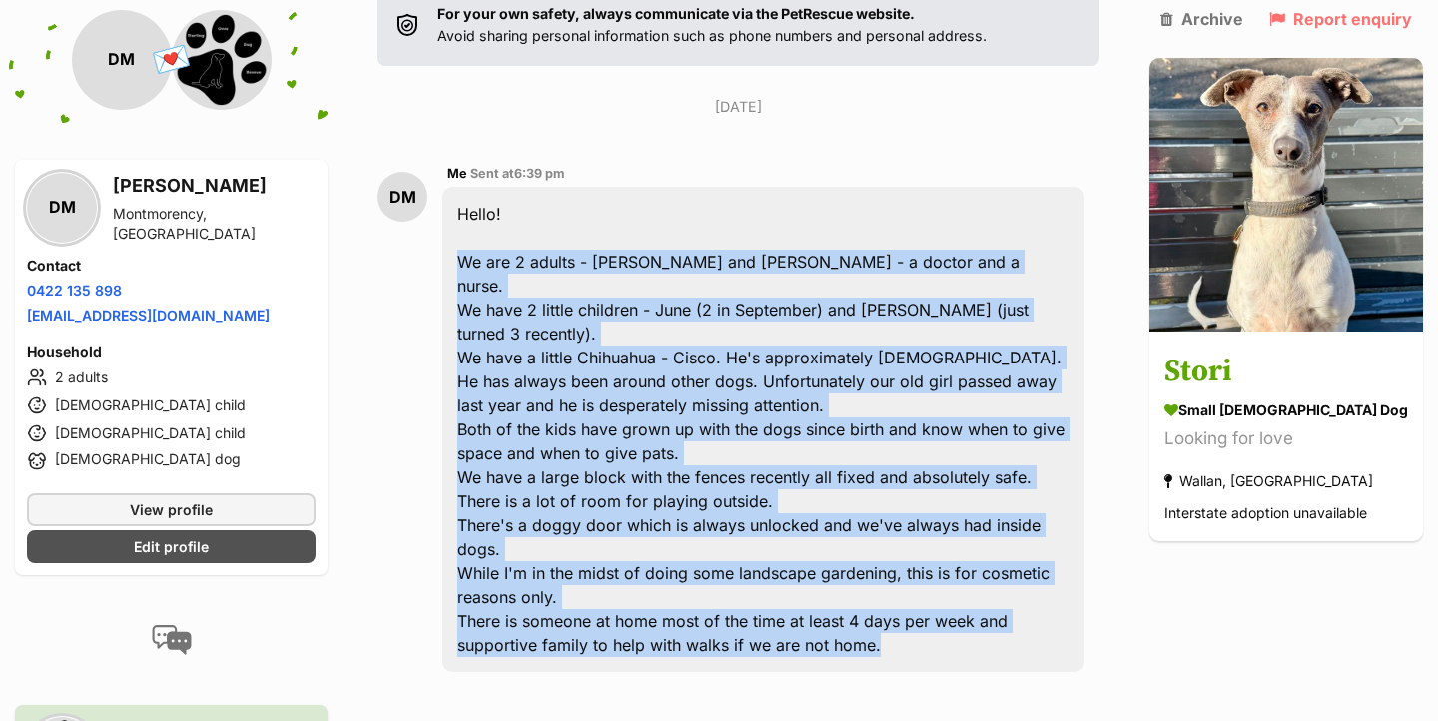
drag, startPoint x: 470, startPoint y: 262, endPoint x: 910, endPoint y: 580, distance: 542.8
click at [910, 580] on div "Hello! We are 2 adults - [PERSON_NAME] and [PERSON_NAME] - a doctor and a nurse…" at bounding box center [763, 429] width 642 height 485
copy div "We are 2 adults - [PERSON_NAME] and [PERSON_NAME] - a doctor and a nurse. We ha…"
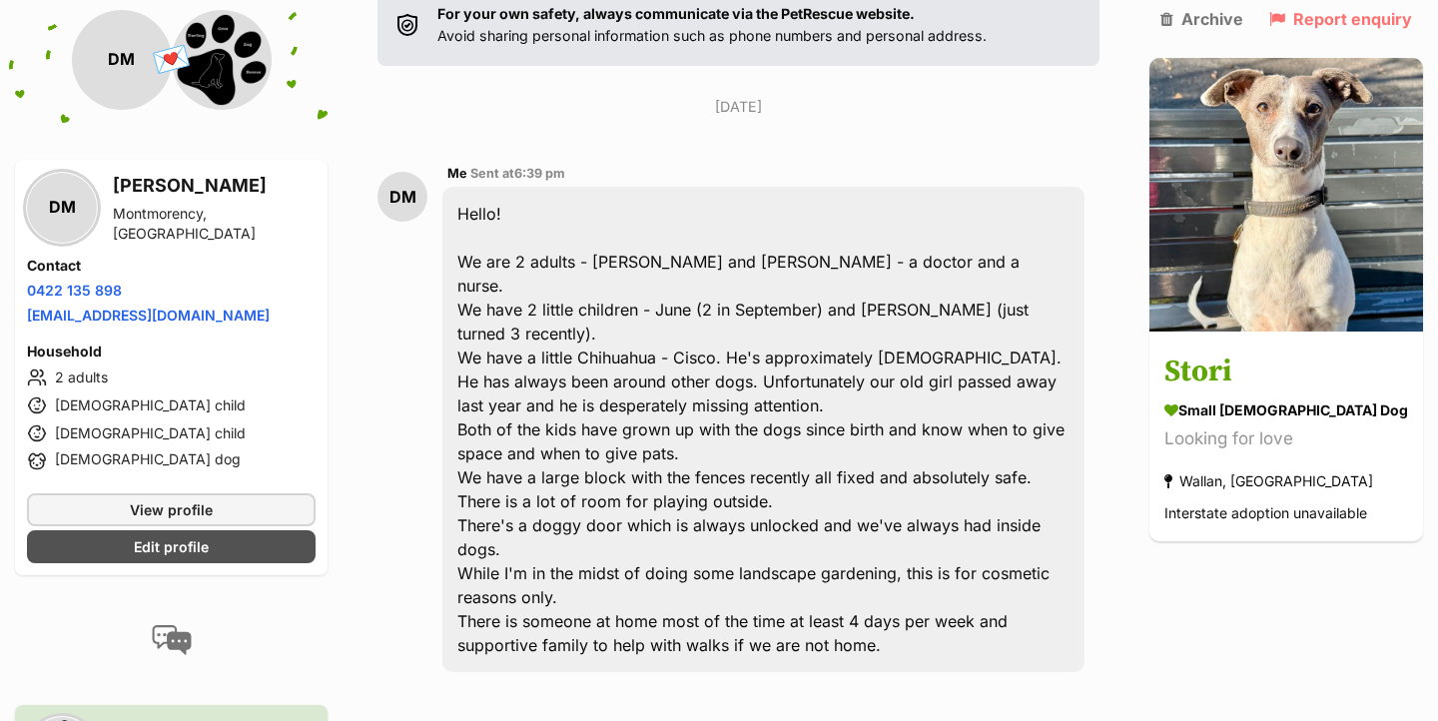
click at [675, 418] on div "Hello! We are 2 adults - [PERSON_NAME] and [PERSON_NAME] - a doctor and a nurse…" at bounding box center [763, 429] width 642 height 485
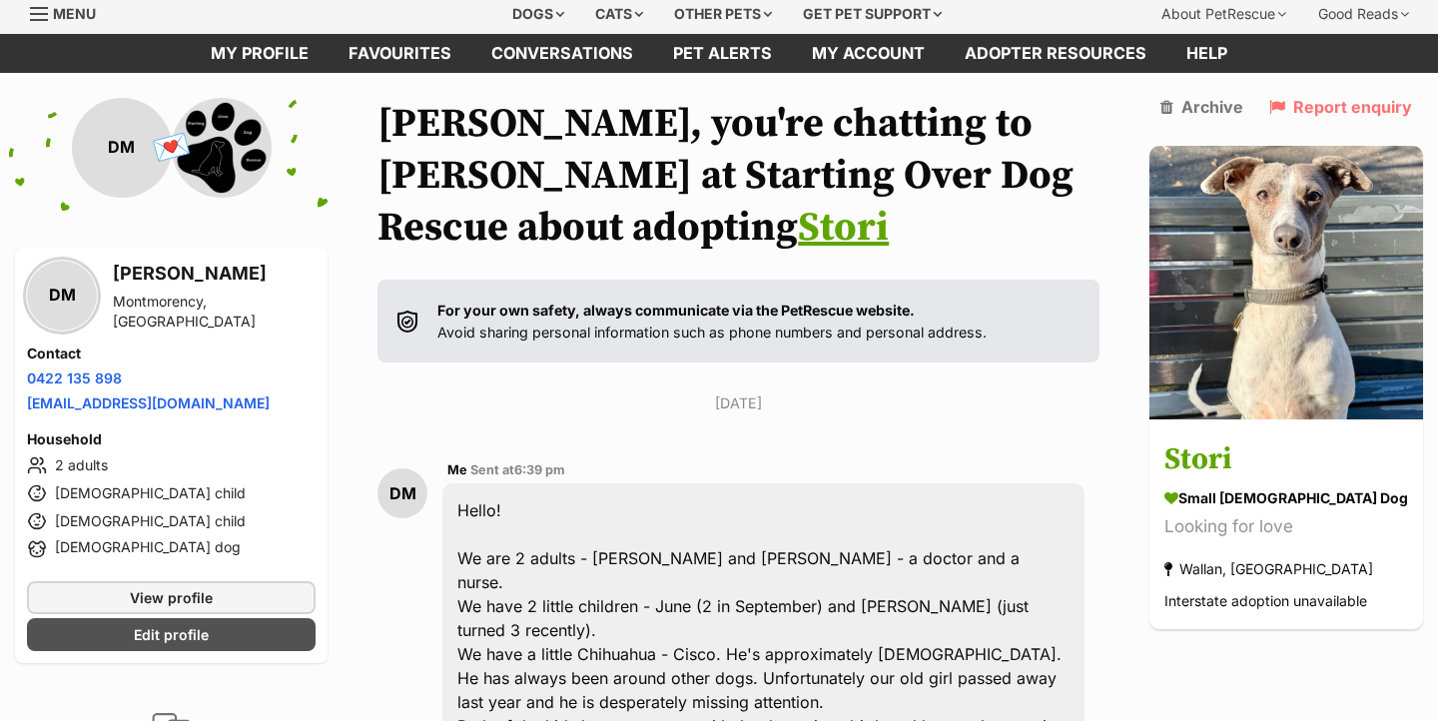
scroll to position [71, 0]
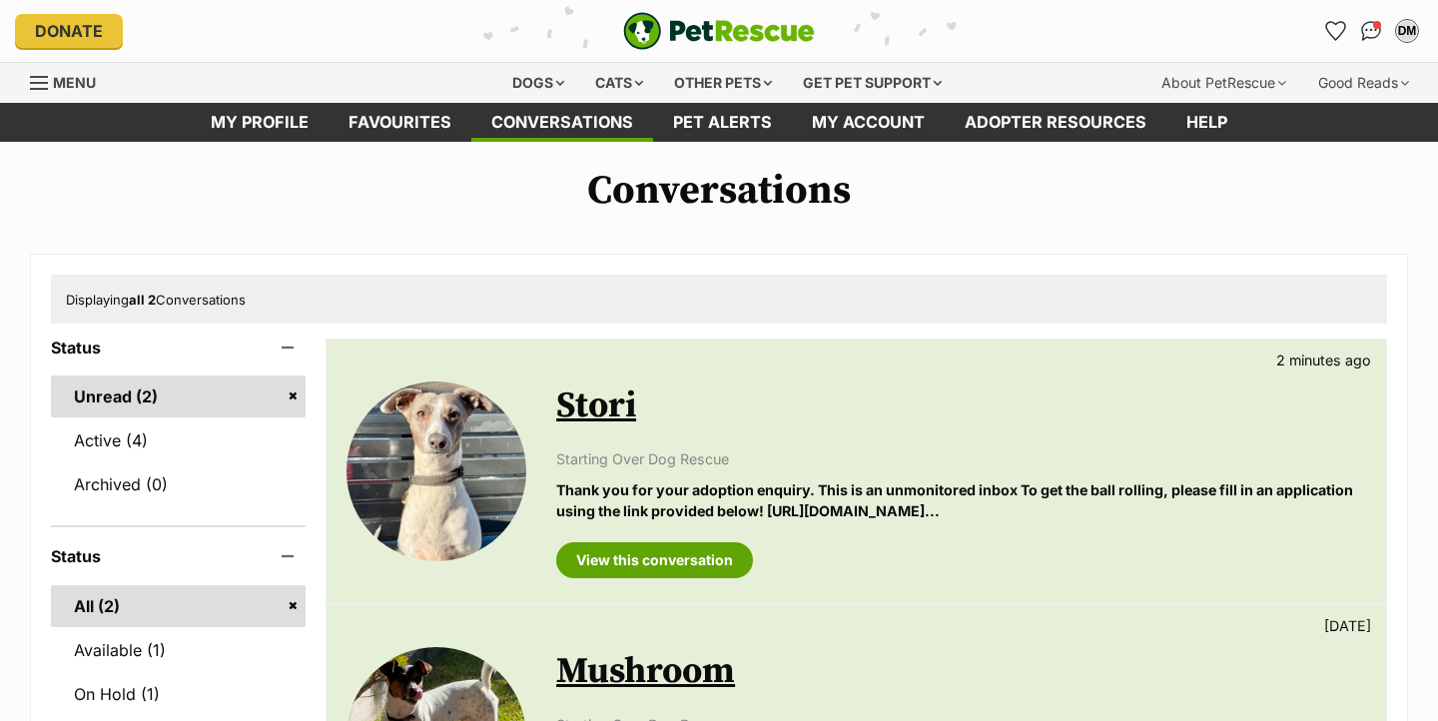
click at [600, 412] on link "Stori" at bounding box center [596, 406] width 80 height 45
